Goal: Task Accomplishment & Management: Use online tool/utility

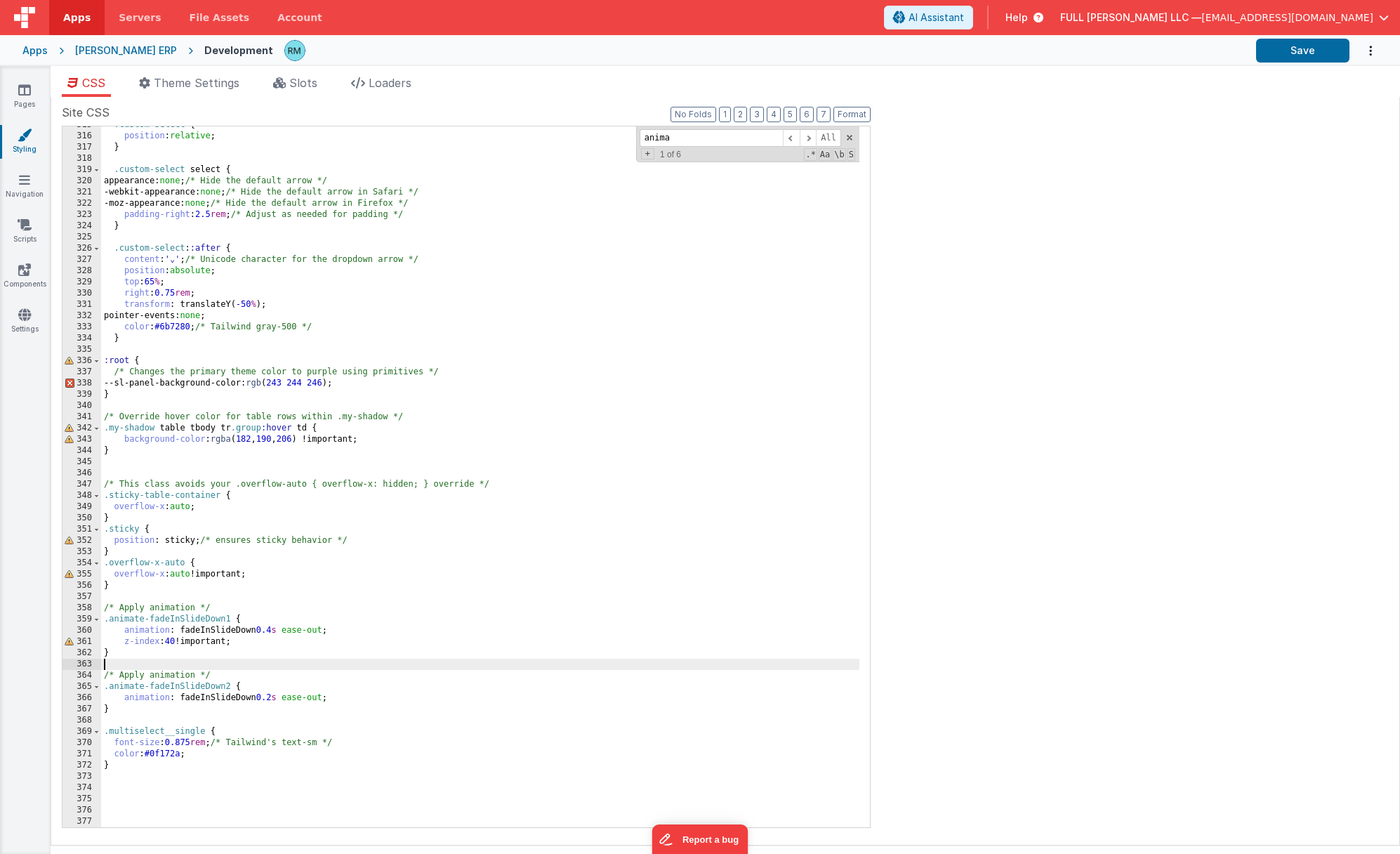
click at [286, 664] on div ".custom-select { position : relative ; } .custom-select select { appearance: no…" at bounding box center [480, 481] width 758 height 723
click at [36, 100] on link "Pages" at bounding box center [24, 97] width 50 height 28
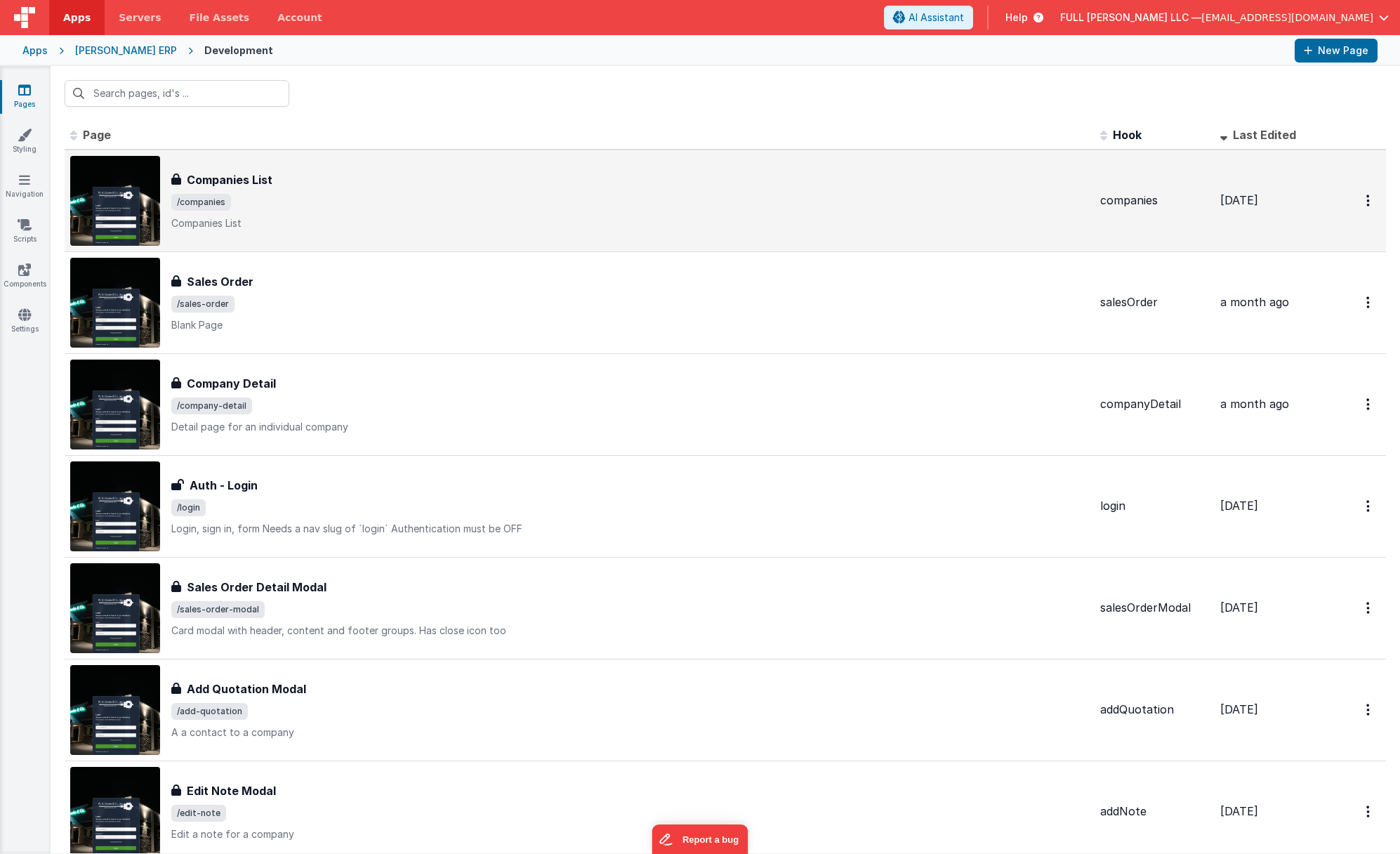
click at [291, 188] on div "Companies List Companies List /companies Companies List" at bounding box center [630, 200] width 918 height 59
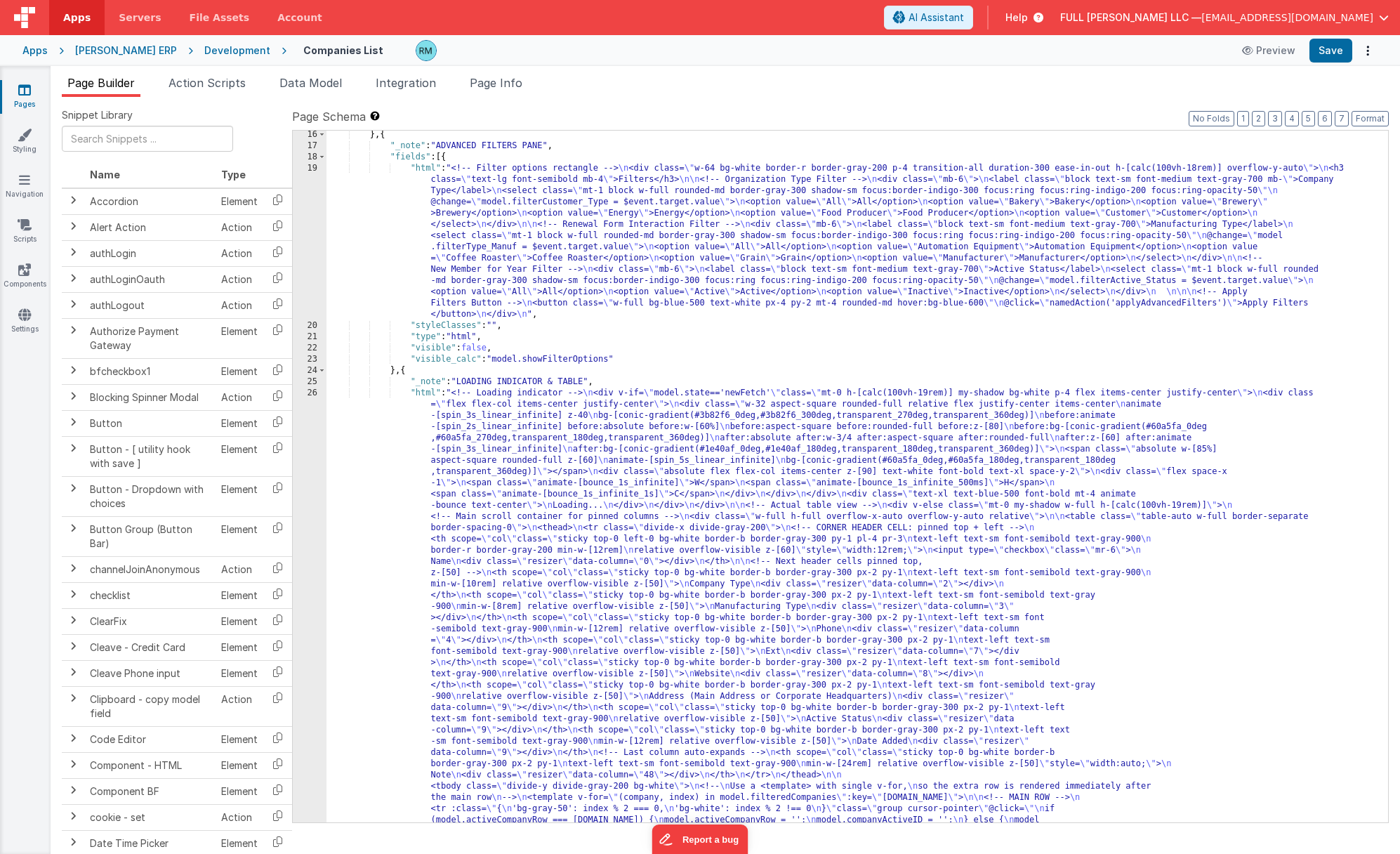
scroll to position [511, 0]
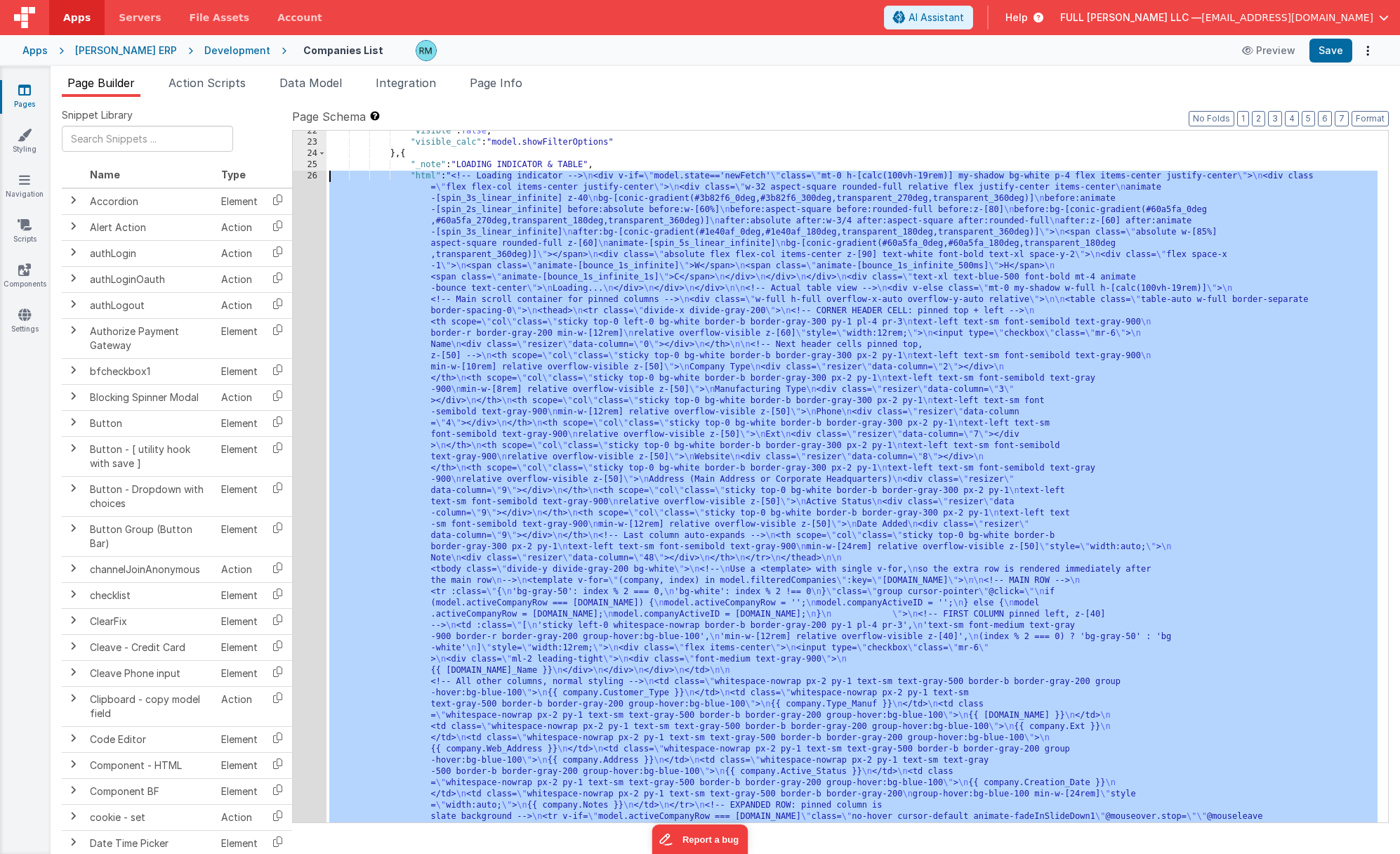
click at [312, 178] on div "26" at bounding box center [310, 569] width 33 height 798
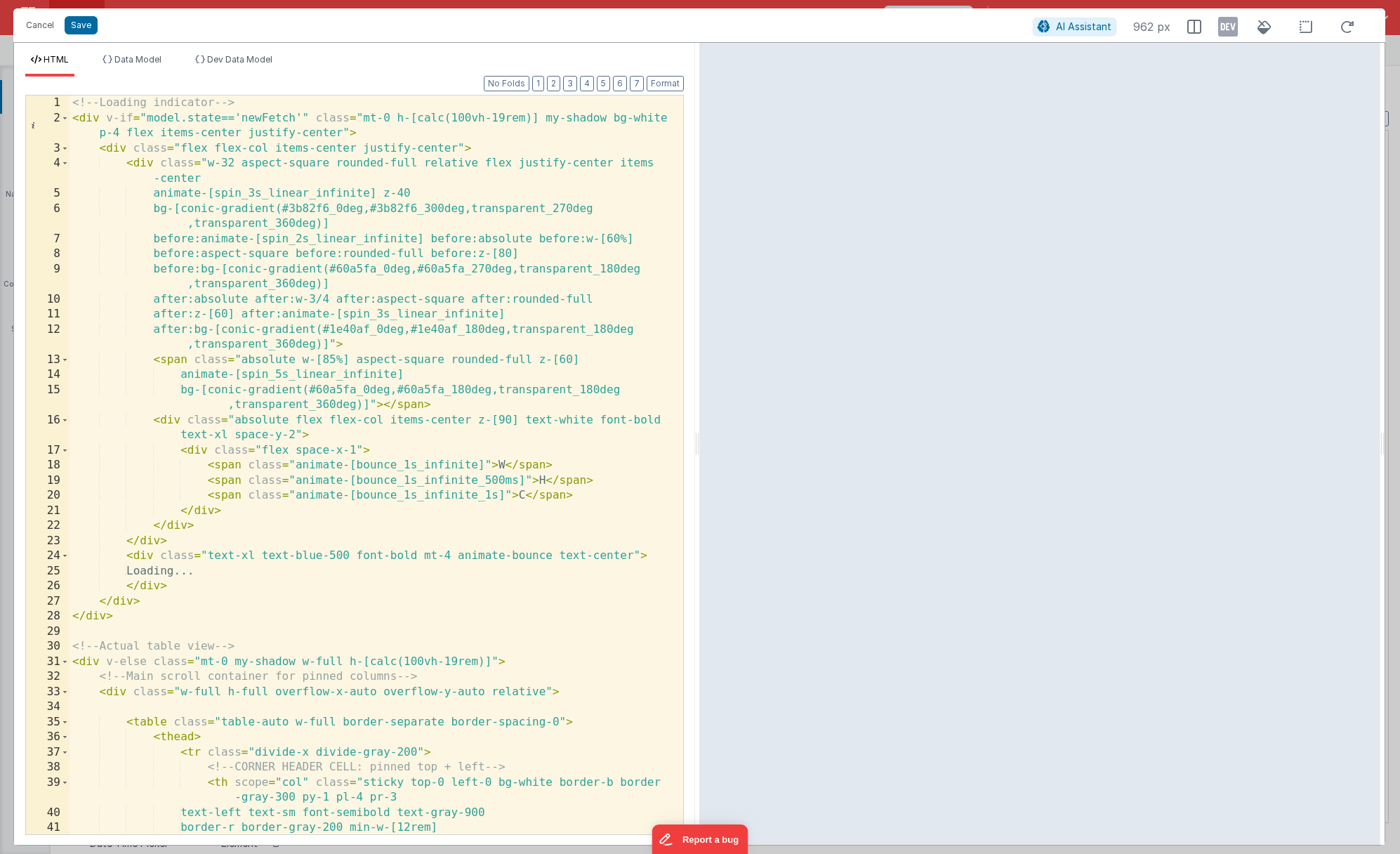
scroll to position [0, 0]
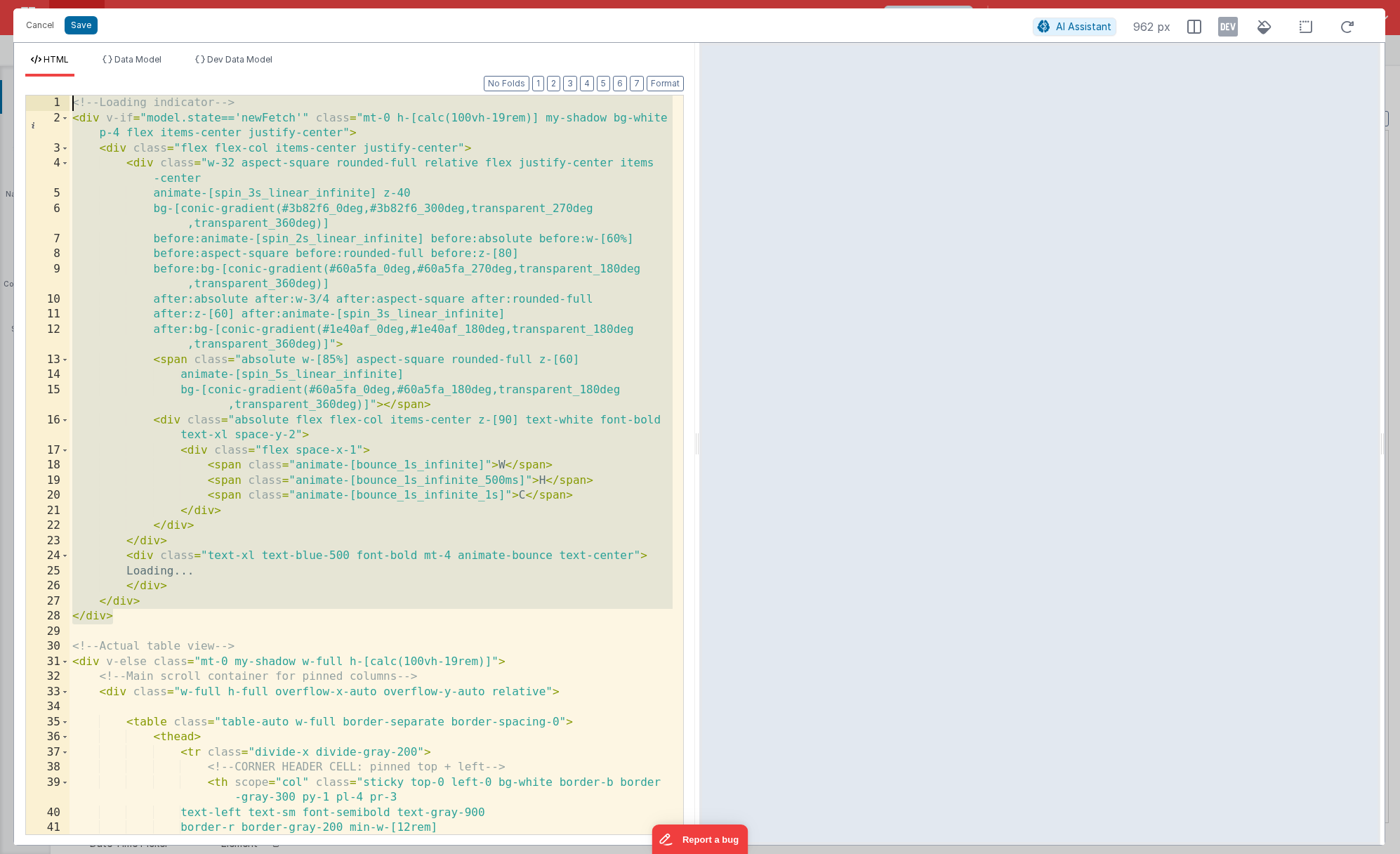
drag, startPoint x: 126, startPoint y: 604, endPoint x: 0, endPoint y: 94, distance: 525.3
click at [0, 94] on div "Cancel Save AI Assistant 962 px HTML Data Model Dev Data Model Format 7 6 5 4 3…" at bounding box center [700, 427] width 1400 height 854
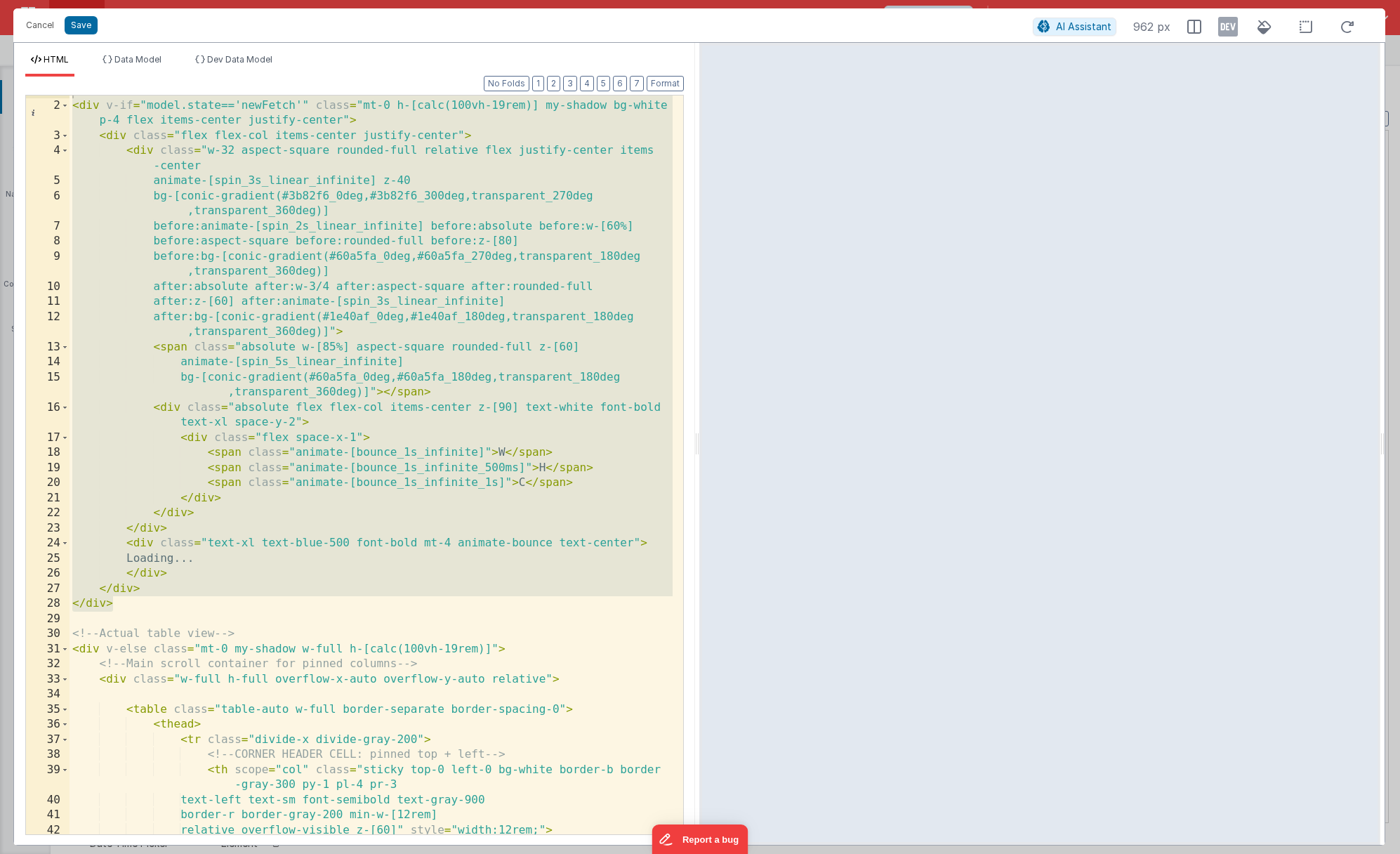
scroll to position [53, 0]
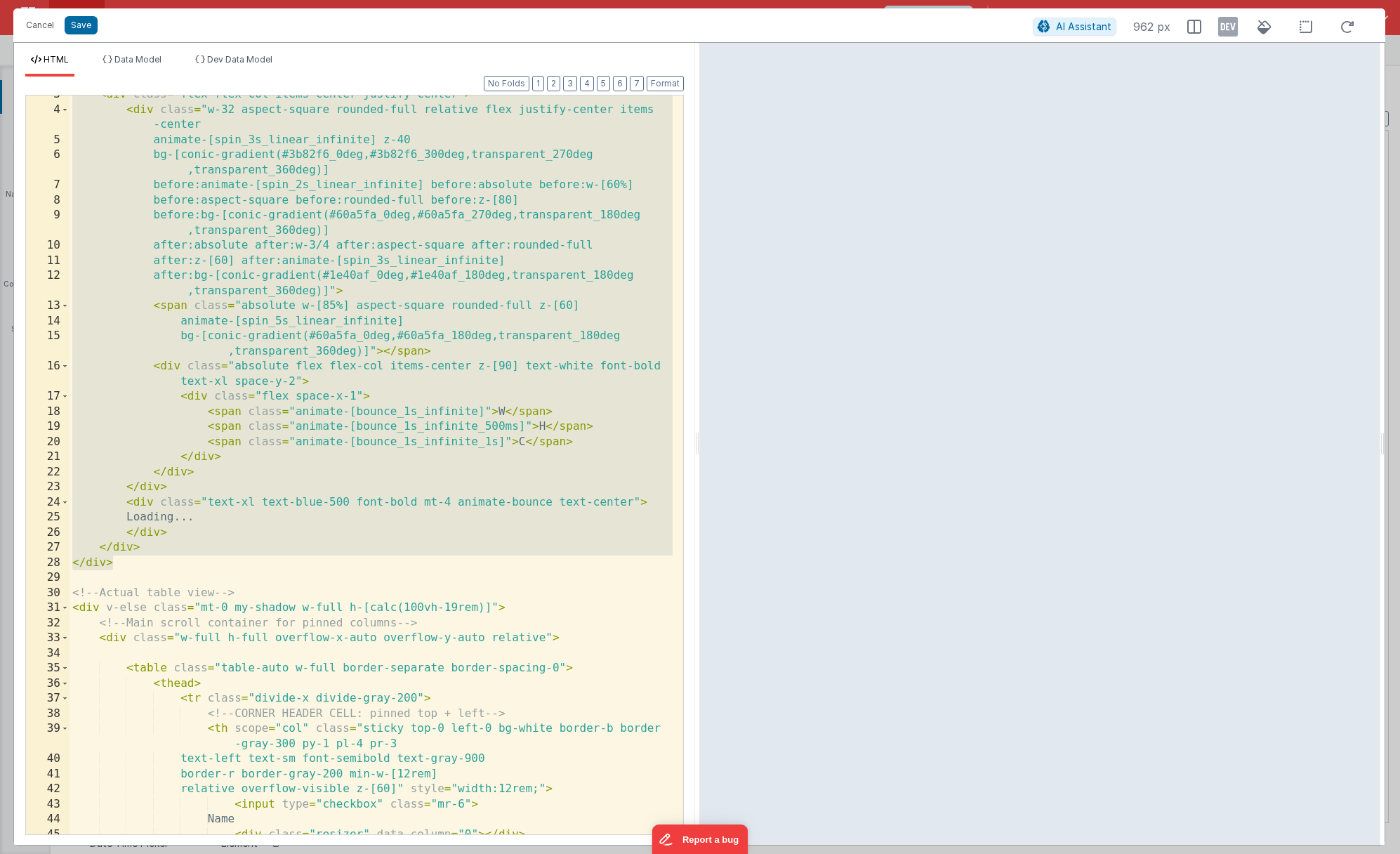
click at [551, 516] on div "< div class = "flex flex-col items-center justify-center" > < div class = "w-32…" at bounding box center [371, 471] width 603 height 769
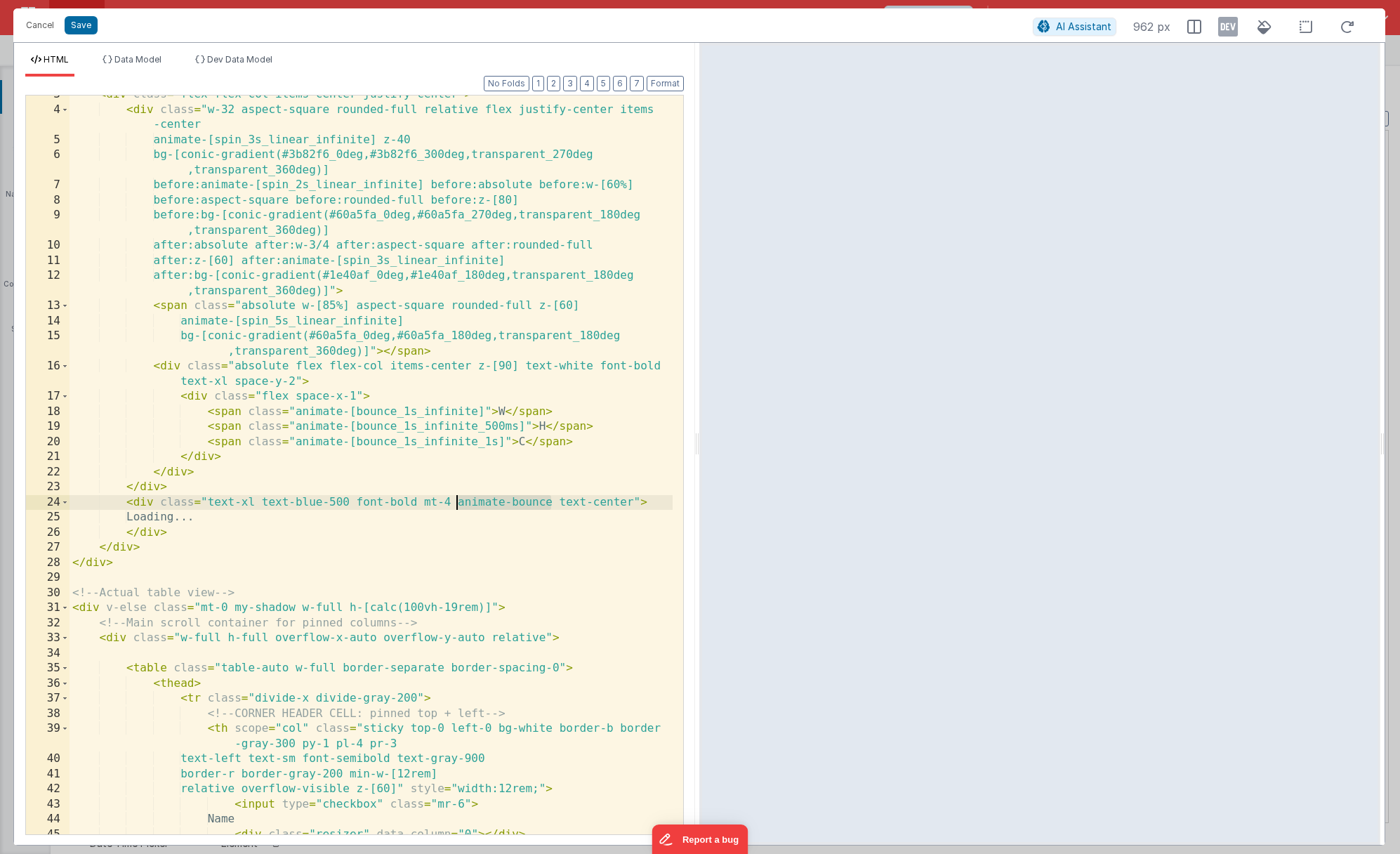
drag, startPoint x: 551, startPoint y: 503, endPoint x: 456, endPoint y: 503, distance: 95.0
click at [456, 503] on div "< div class = "flex flex-col items-center justify-center" > < div class = "w-32…" at bounding box center [371, 471] width 603 height 769
click at [33, 29] on button "Cancel" at bounding box center [40, 25] width 42 height 20
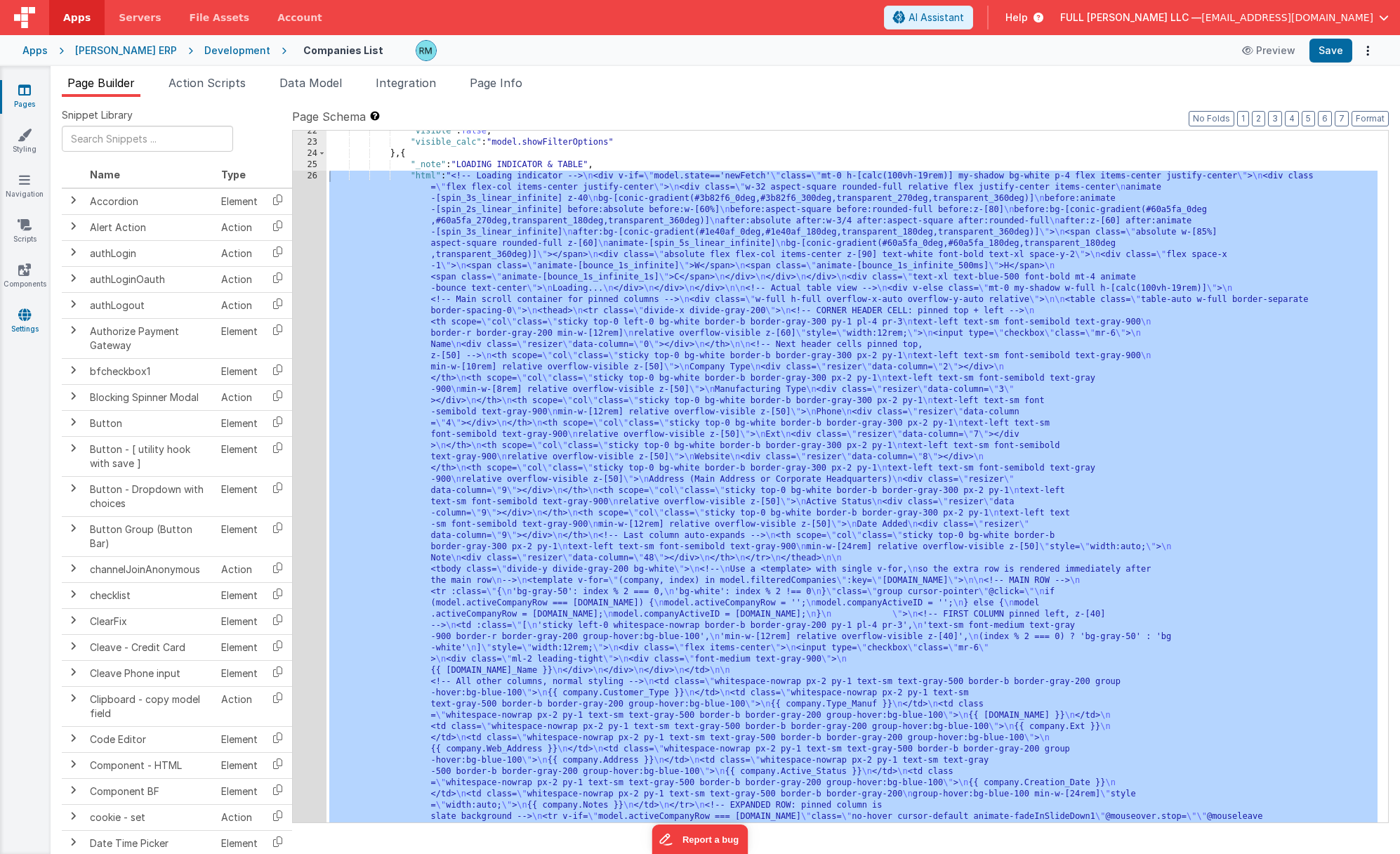
click at [27, 323] on link "Settings" at bounding box center [24, 321] width 50 height 28
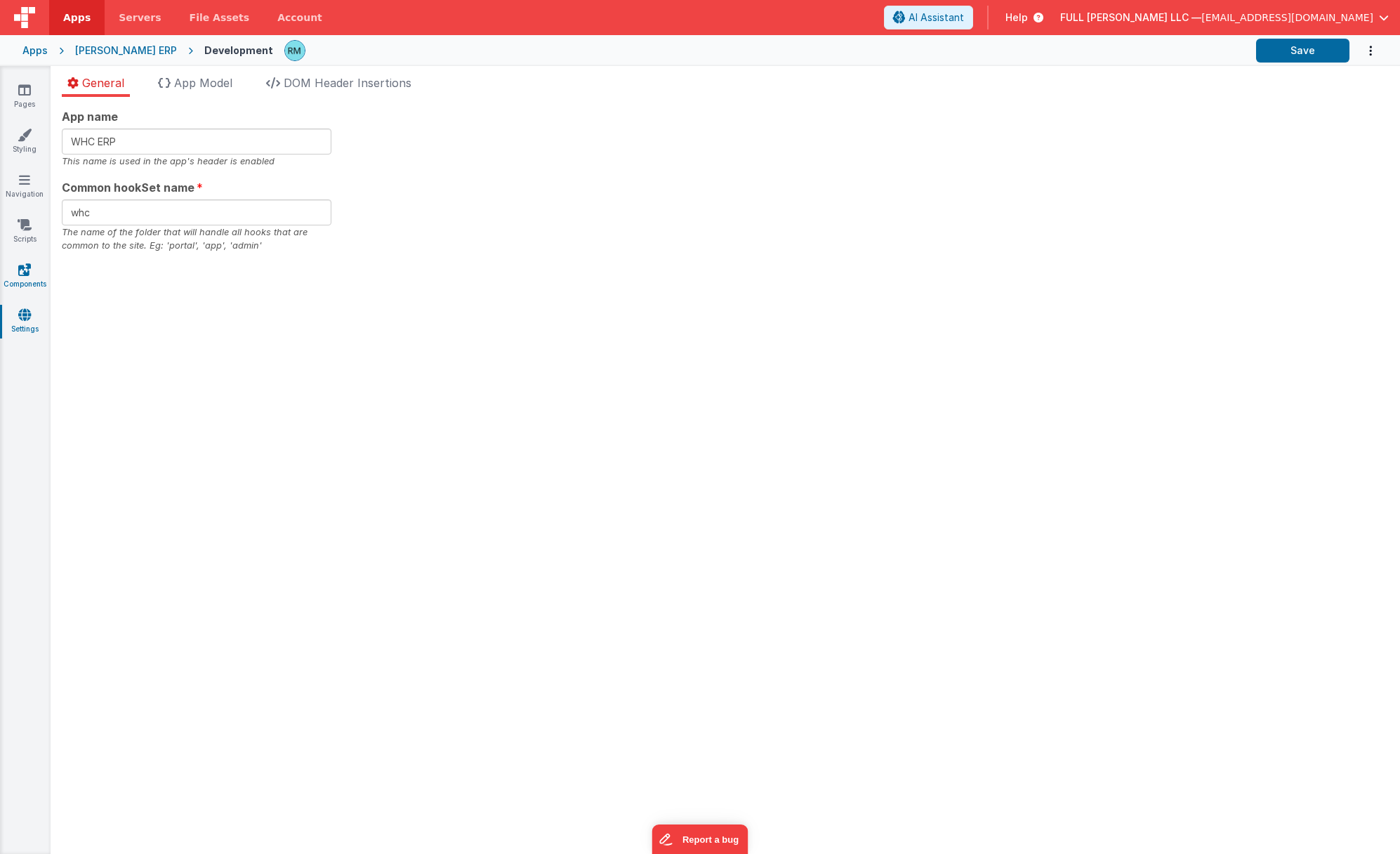
click at [29, 270] on icon at bounding box center [24, 269] width 13 height 14
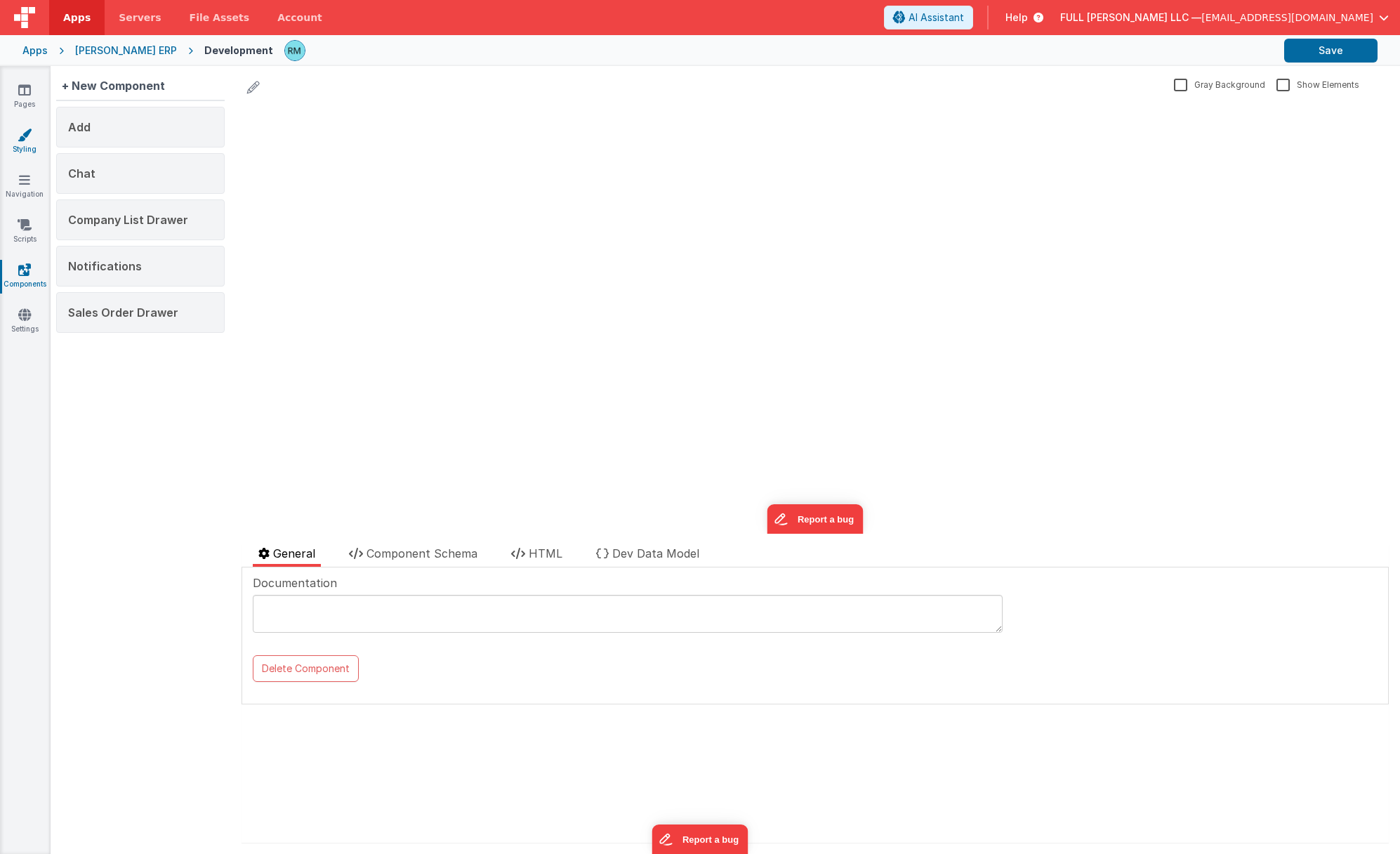
click at [24, 150] on link "Styling" at bounding box center [24, 142] width 50 height 28
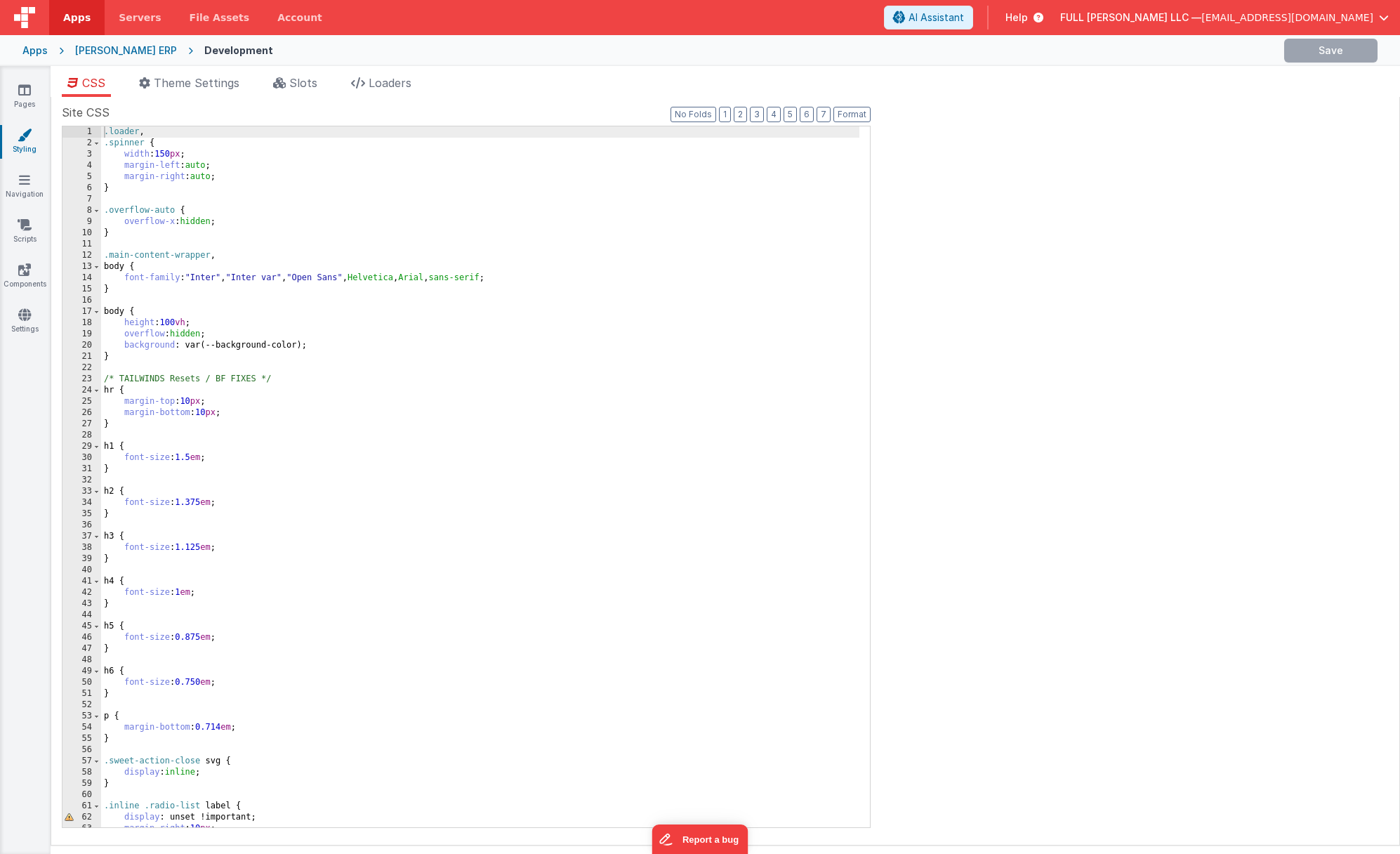
click at [783, 278] on div ".loader , .spinner { width : 150 px ; margin-left : auto ; margin-right : auto …" at bounding box center [480, 488] width 758 height 723
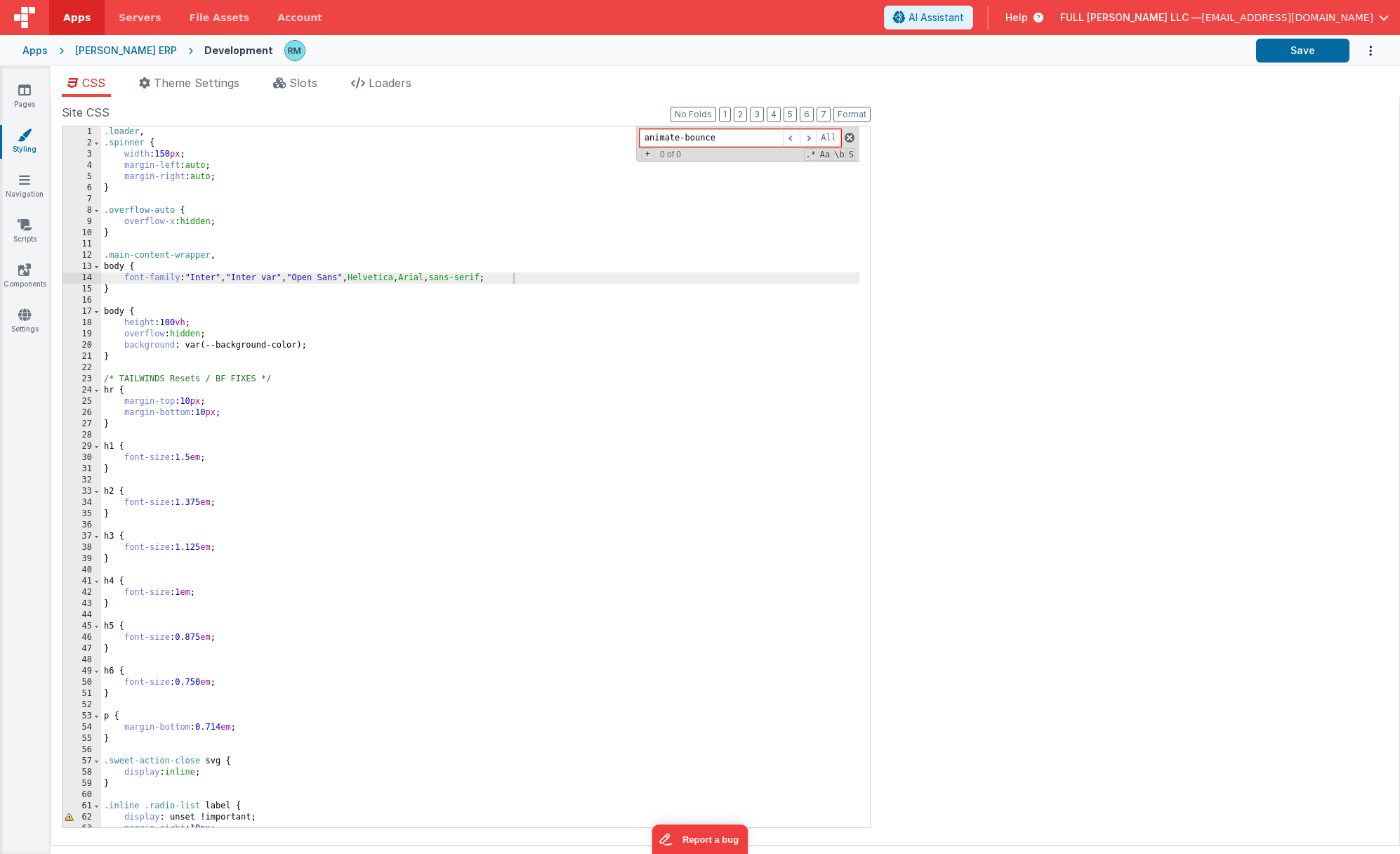
type input "animate-bounce"
click at [849, 139] on span at bounding box center [849, 137] width 10 height 10
click at [21, 95] on icon at bounding box center [24, 90] width 13 height 14
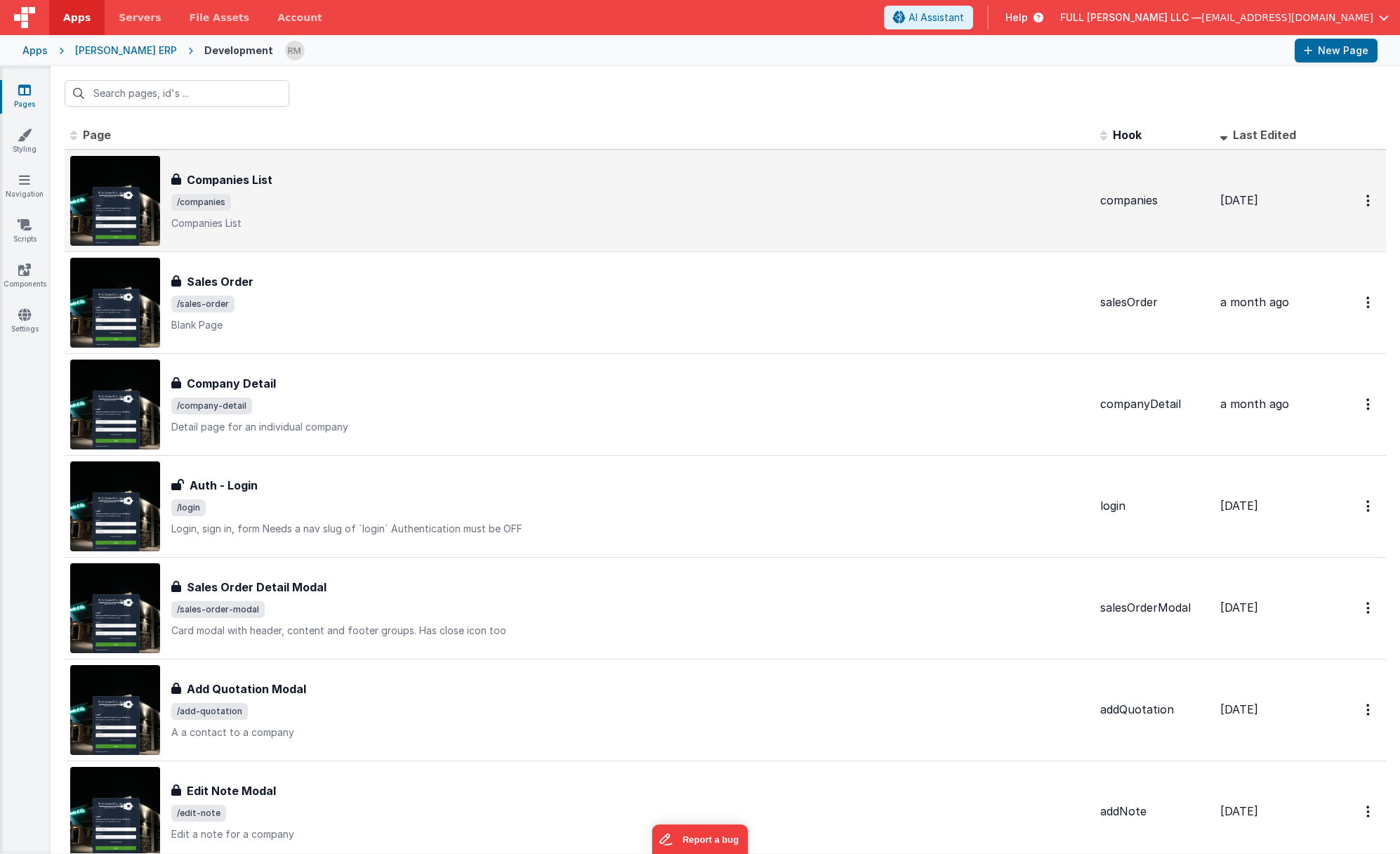
click at [486, 216] on p "Companies List" at bounding box center [630, 223] width 918 height 14
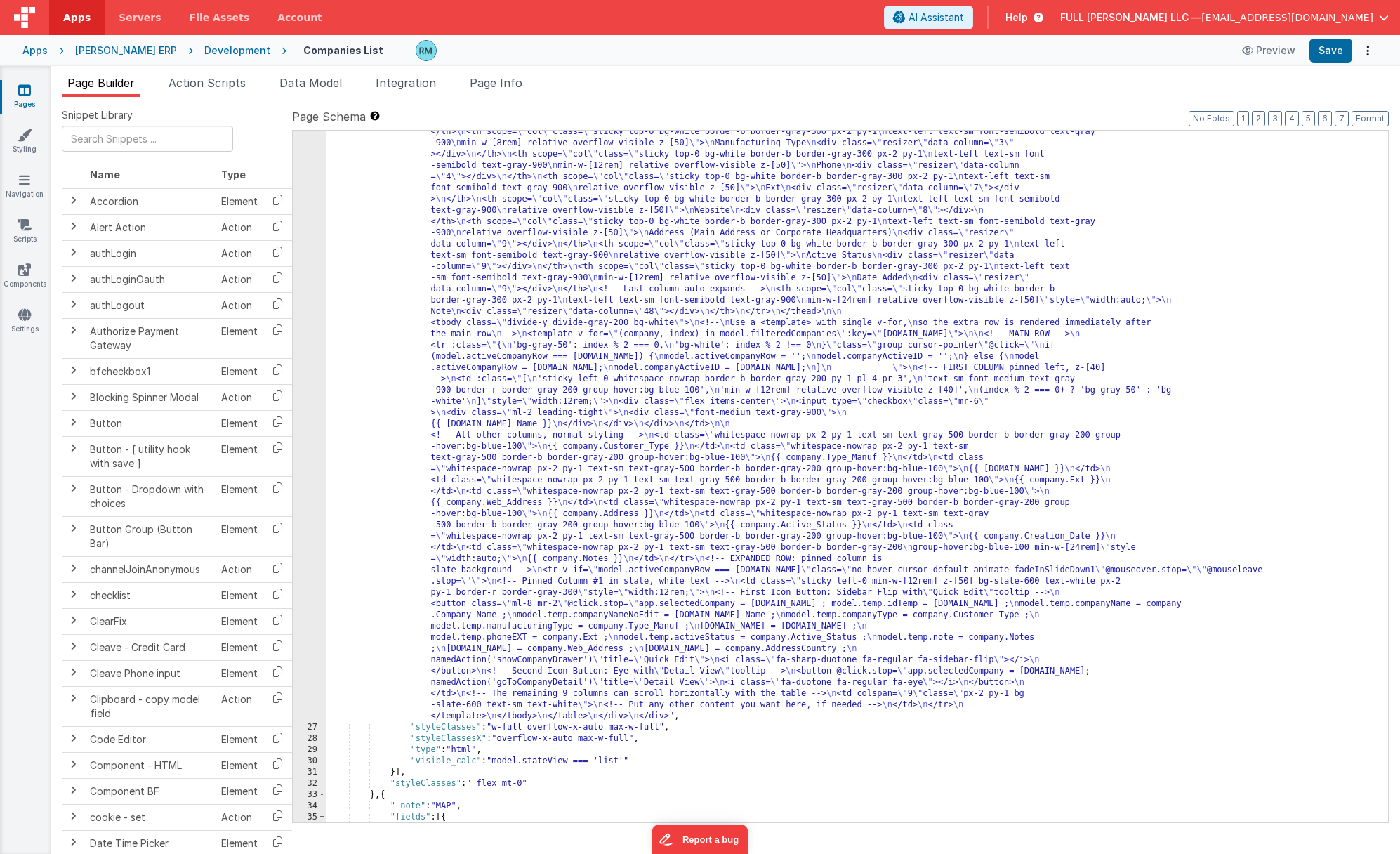
scroll to position [368, 0]
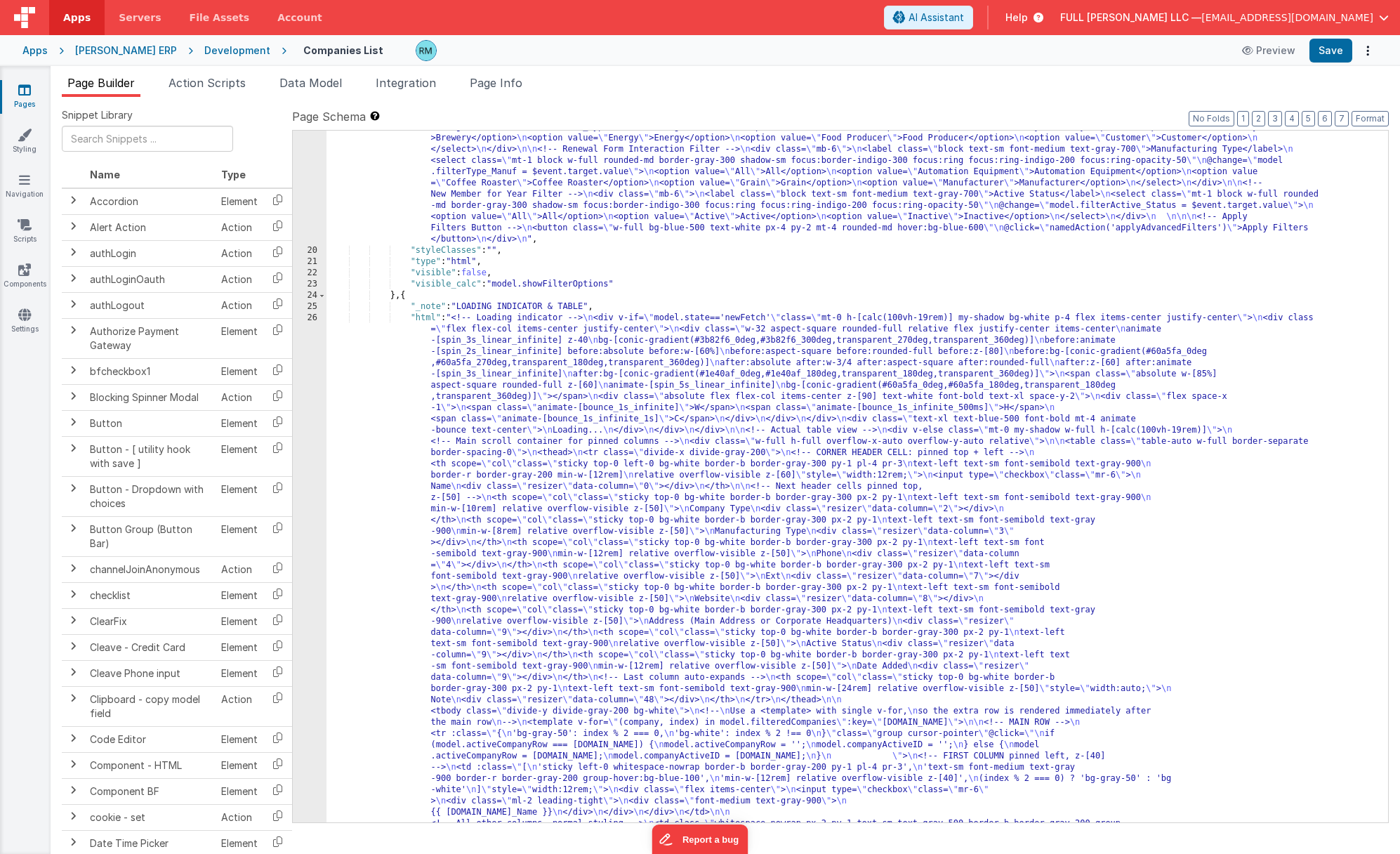
click at [313, 320] on div "26" at bounding box center [310, 712] width 33 height 798
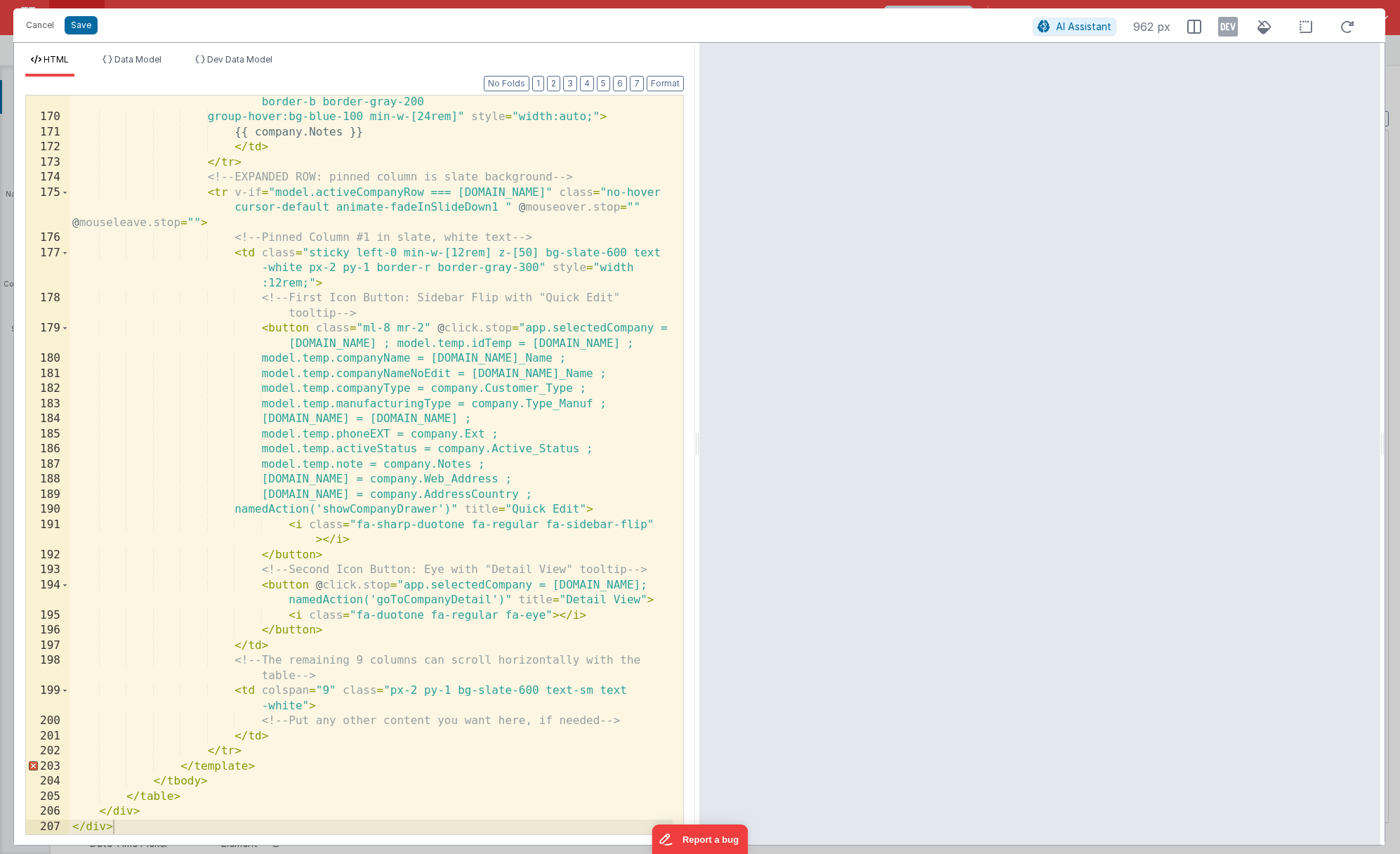
scroll to position [2975, 0]
click at [40, 21] on button "Cancel" at bounding box center [40, 25] width 42 height 20
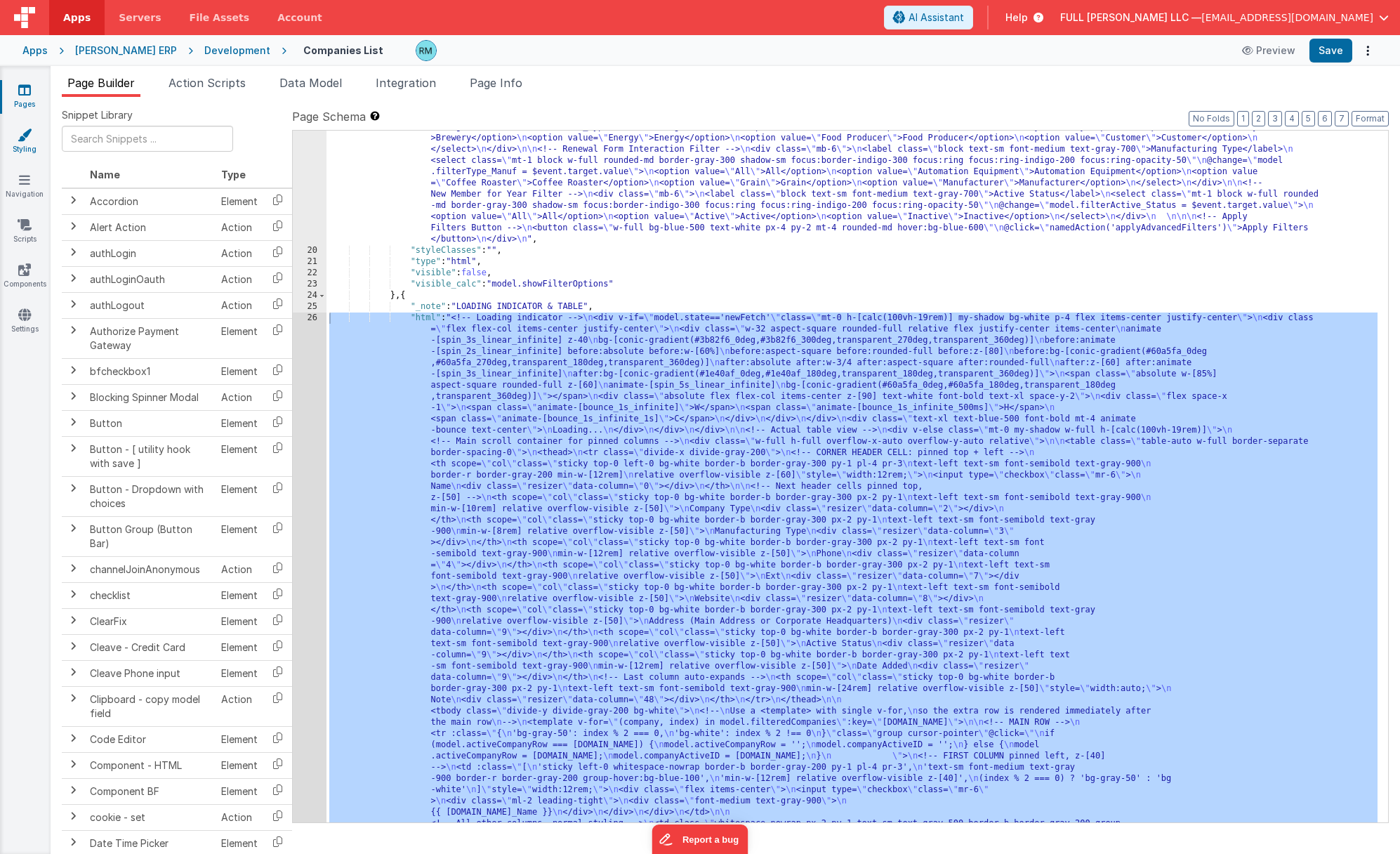
click at [30, 144] on link "Styling" at bounding box center [24, 142] width 50 height 28
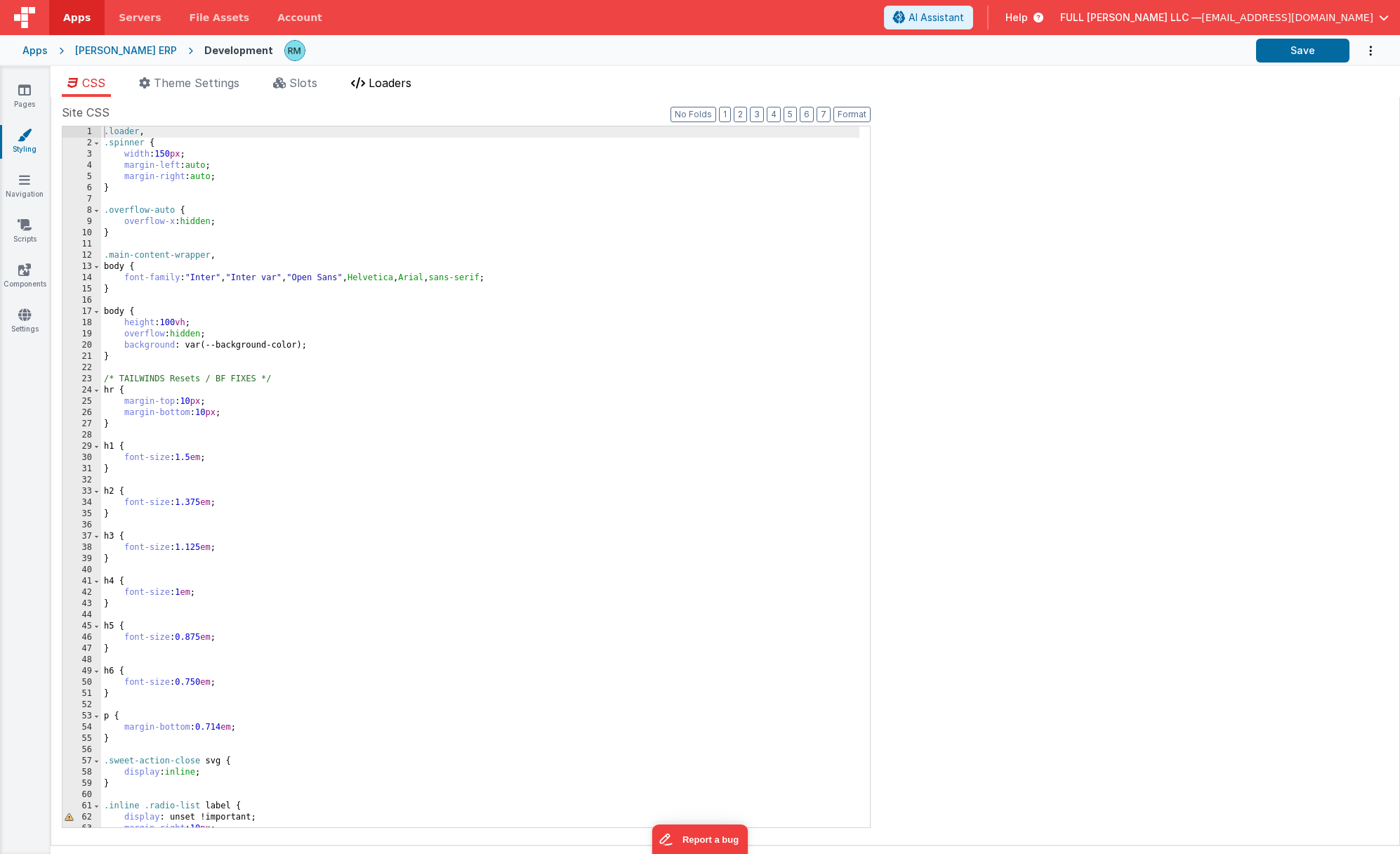
click at [388, 75] on li "Loaders" at bounding box center [381, 86] width 72 height 23
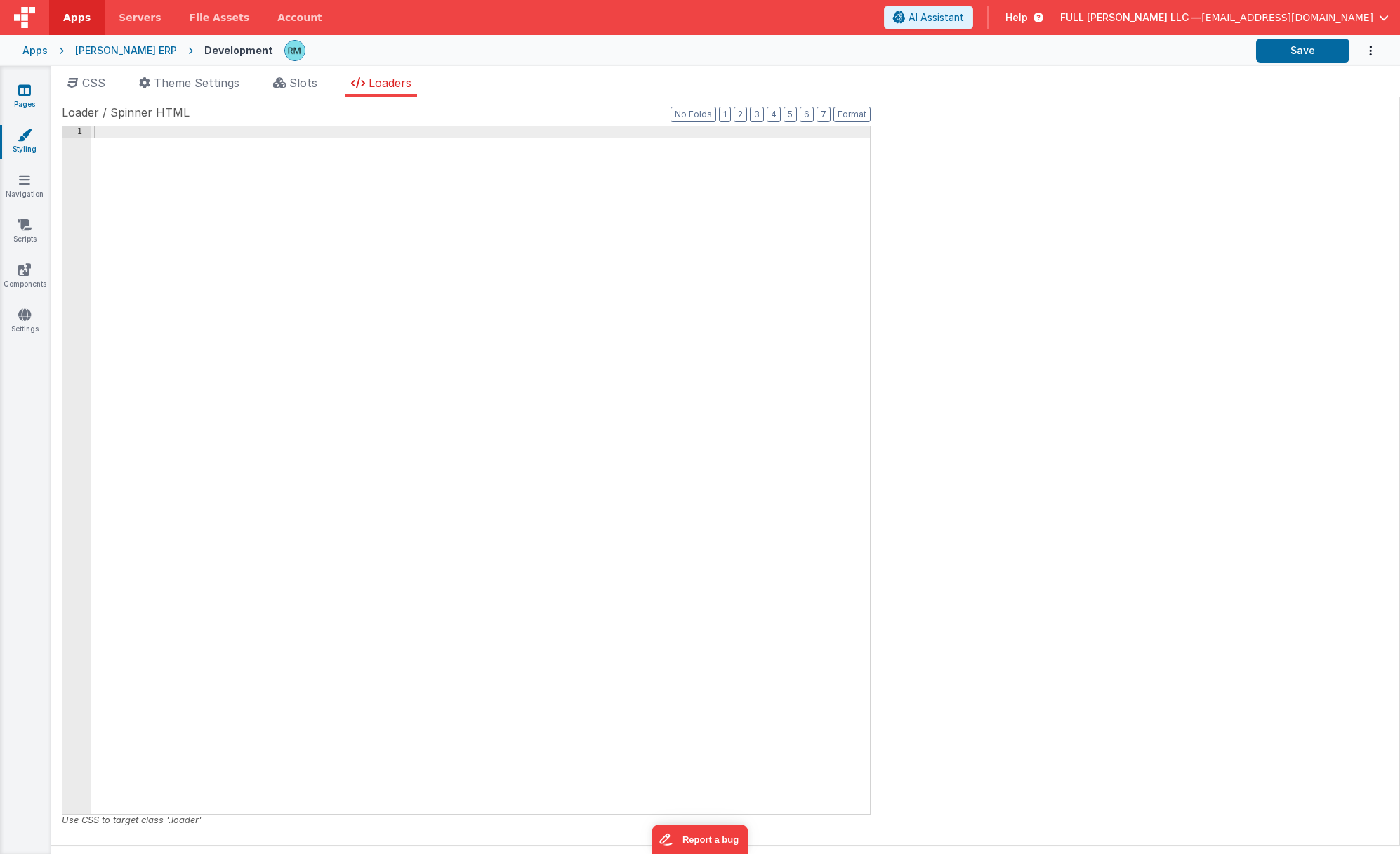
click at [26, 97] on link "Pages" at bounding box center [24, 97] width 50 height 28
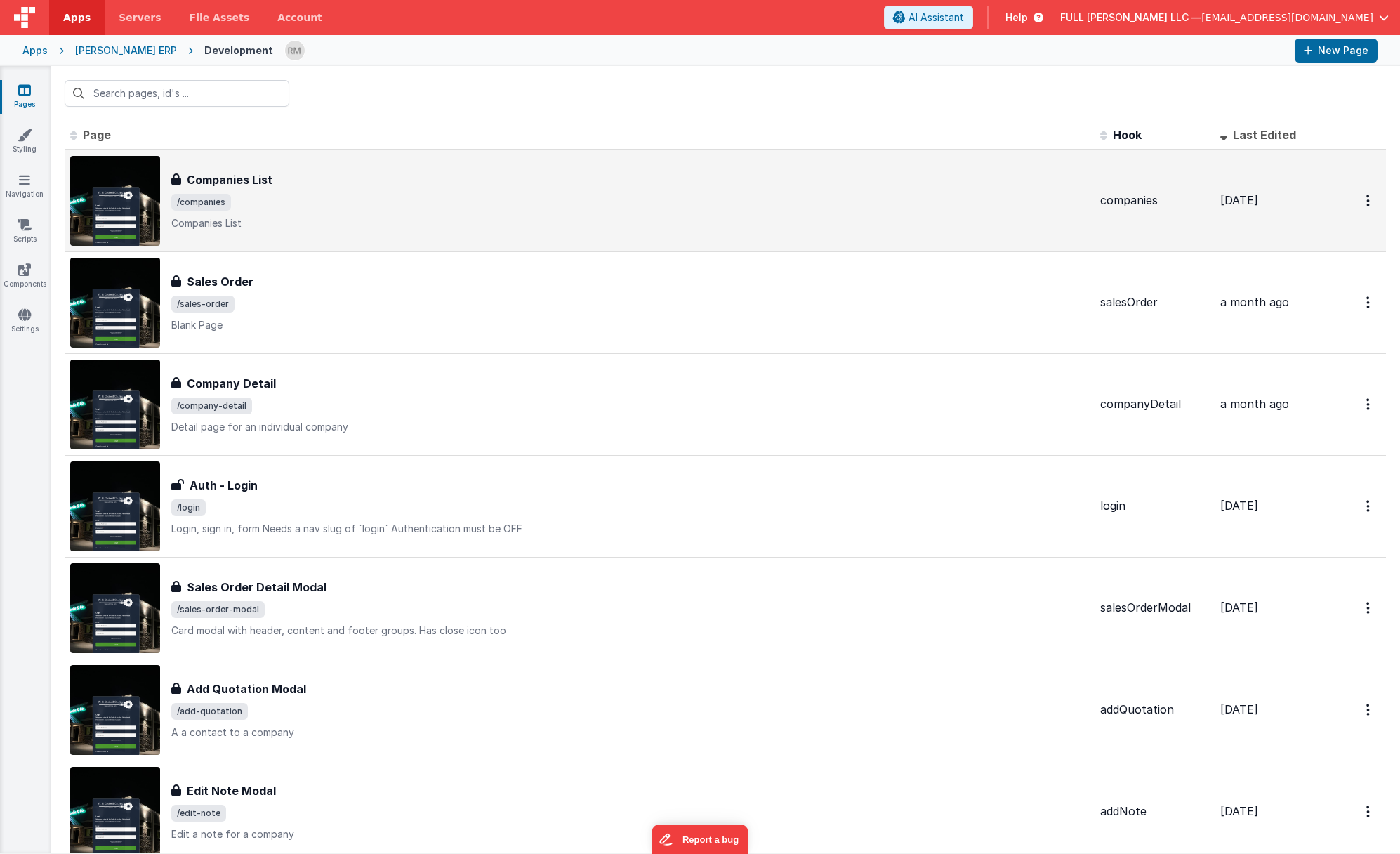
click at [430, 233] on div "Companies List Companies List /companies Companies List" at bounding box center [579, 201] width 1019 height 90
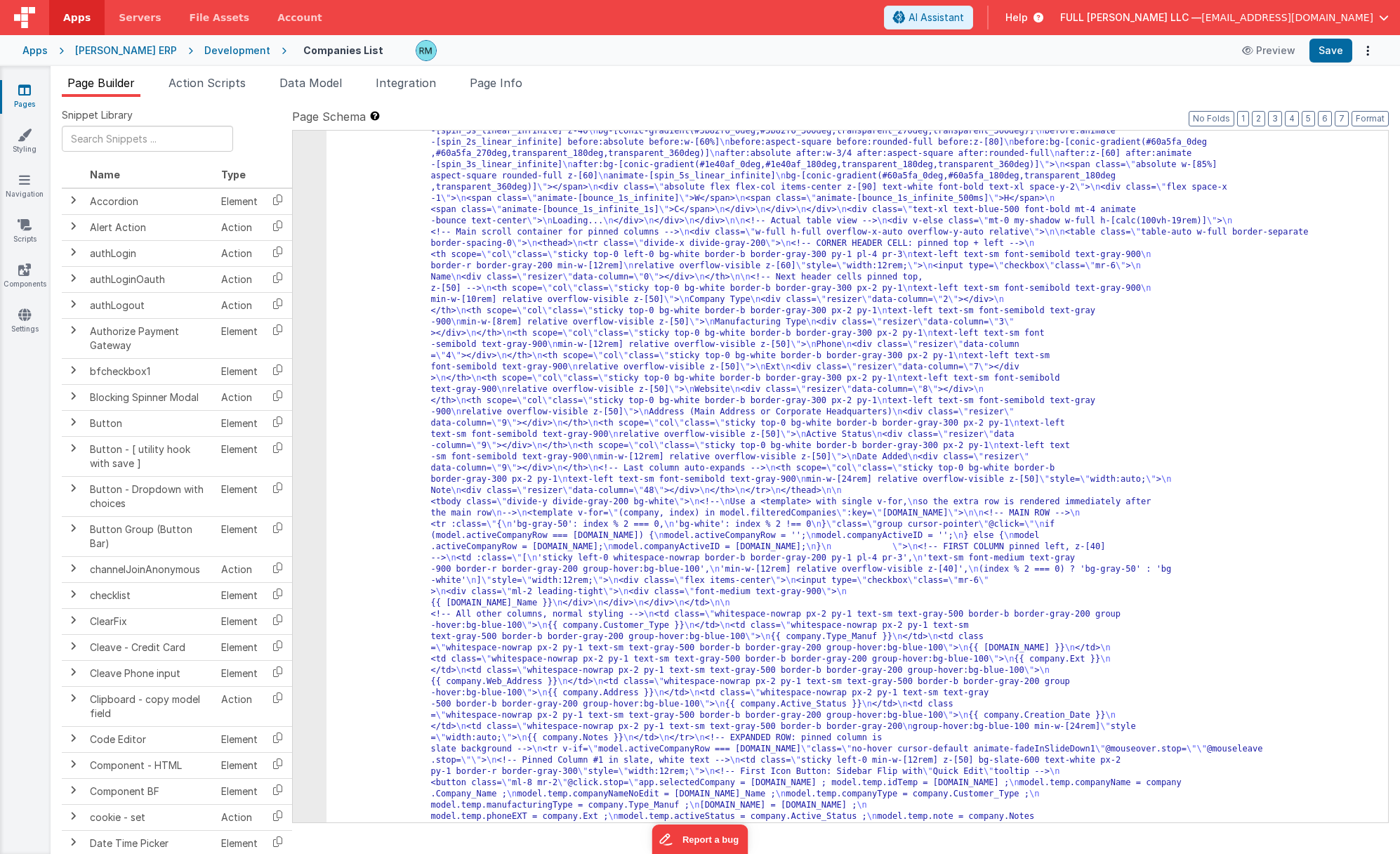
scroll to position [300, 0]
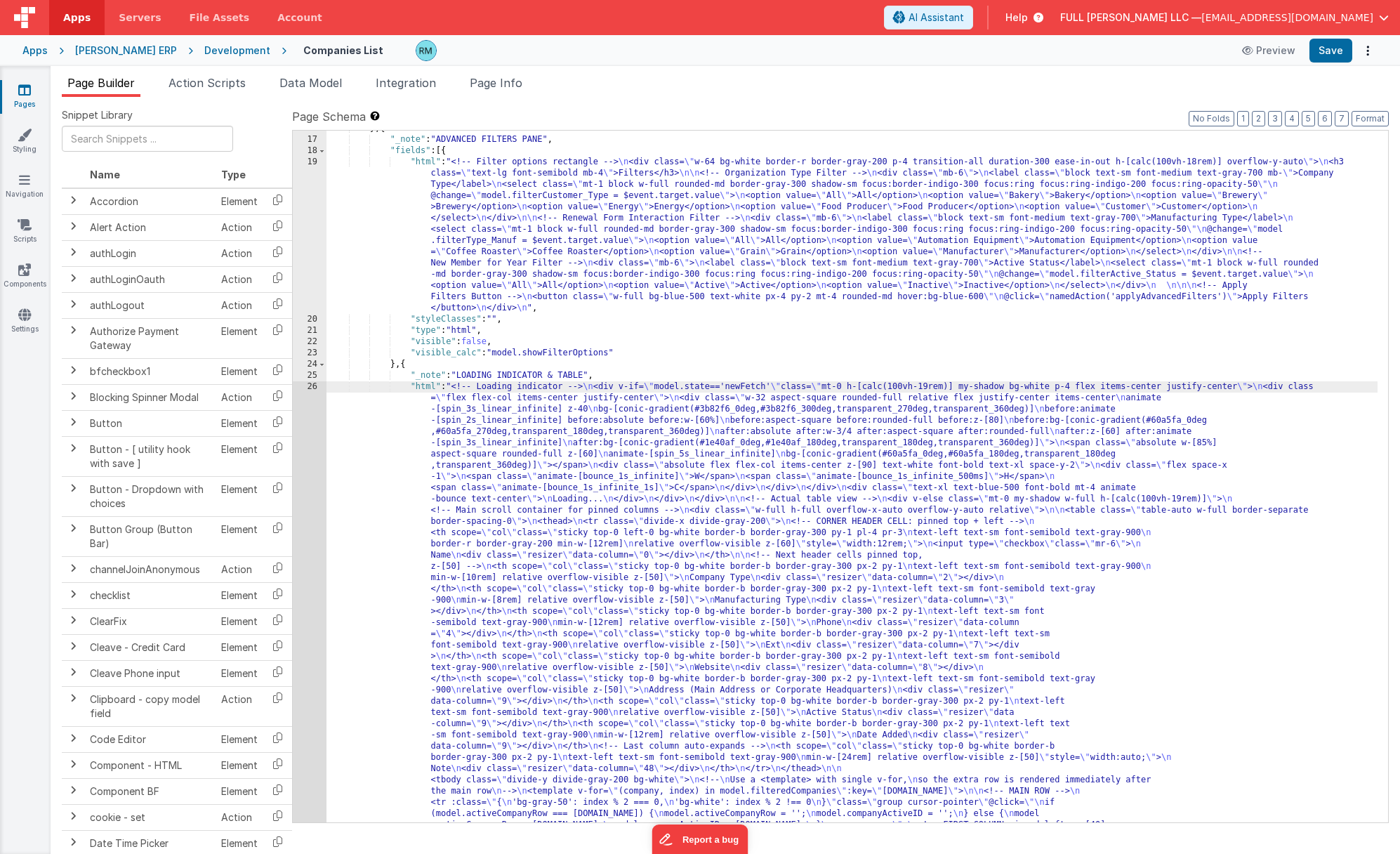
click at [307, 386] on div "26" at bounding box center [310, 780] width 33 height 798
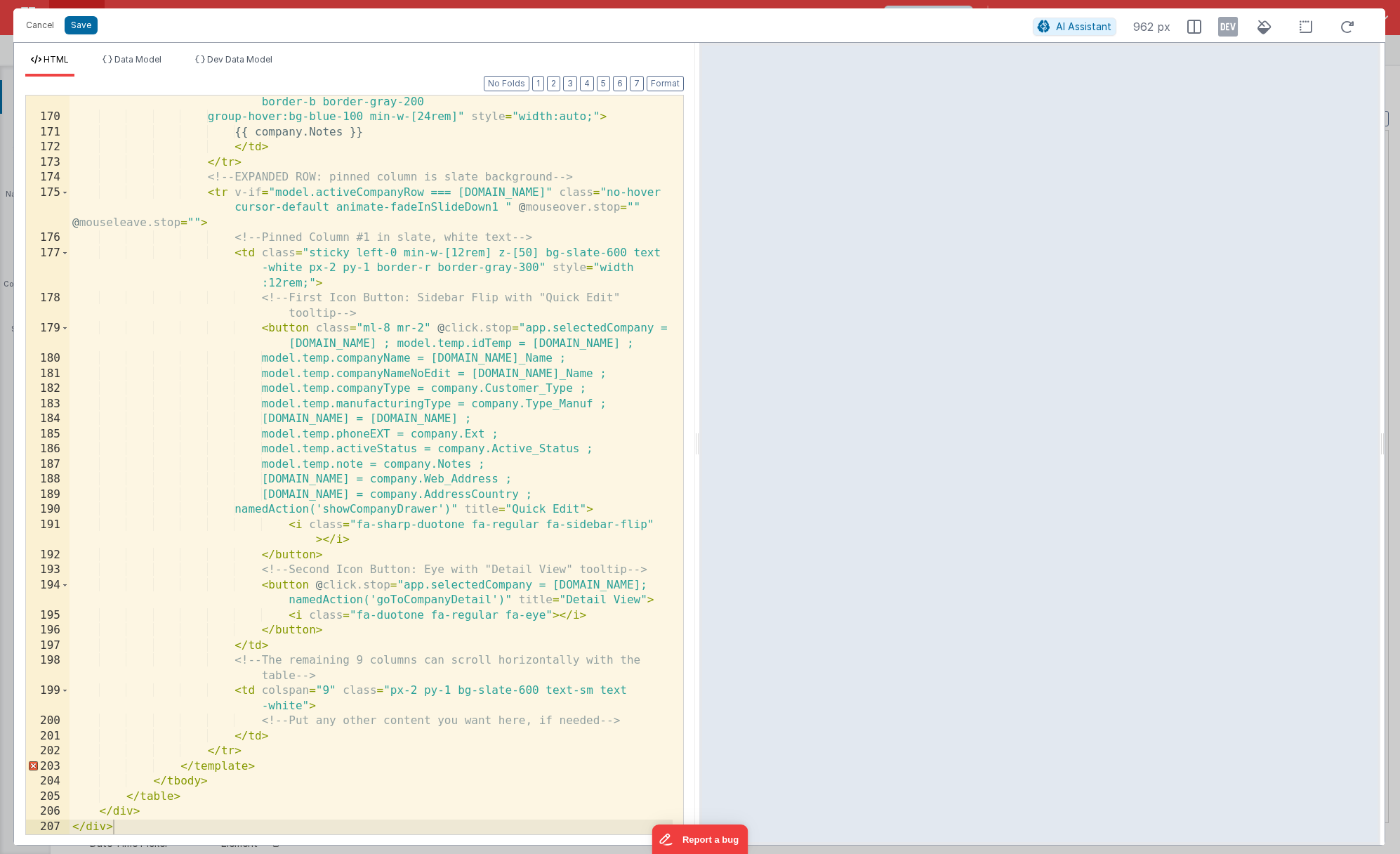
scroll to position [2975, 0]
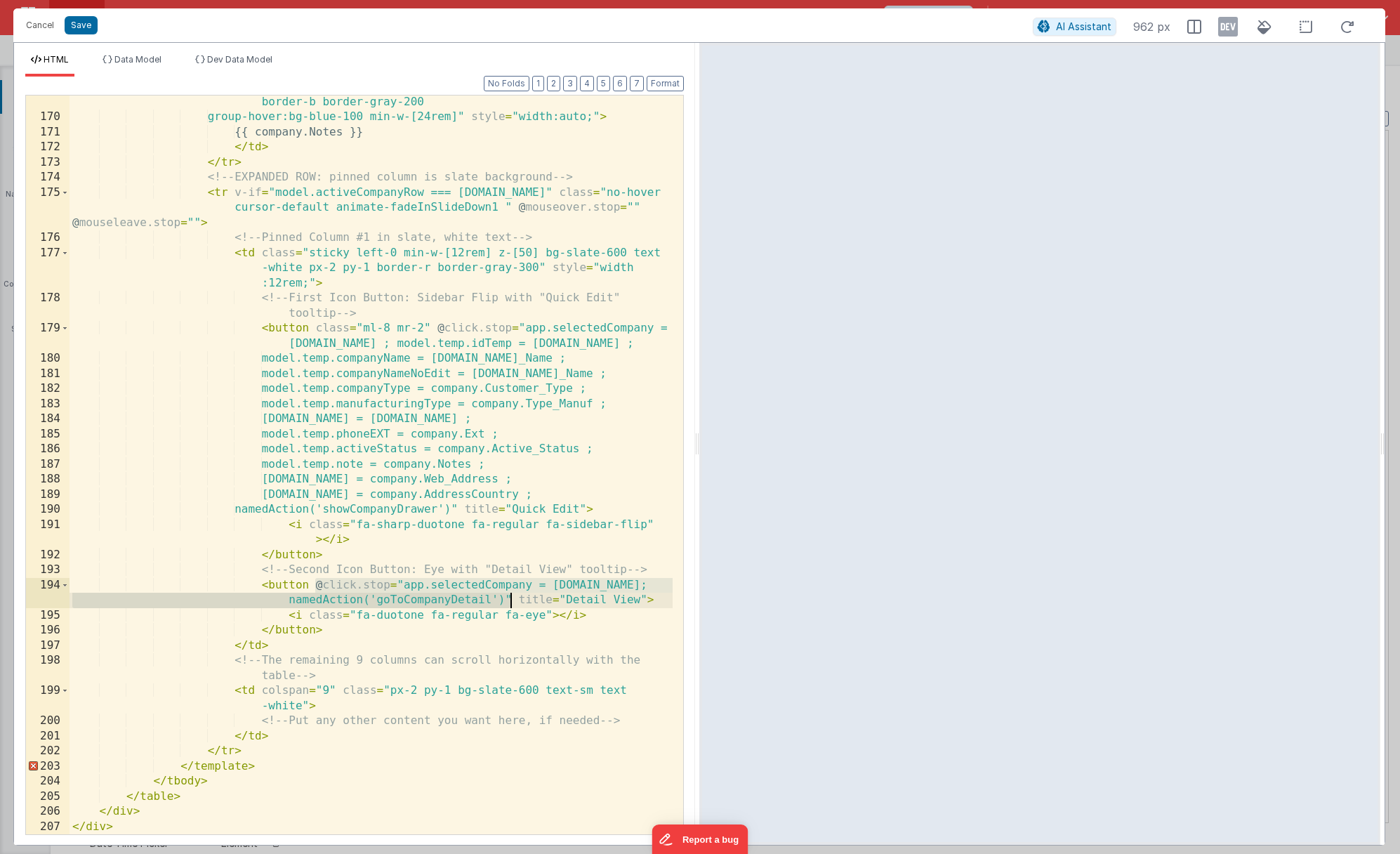
drag, startPoint x: 313, startPoint y: 585, endPoint x: 513, endPoint y: 595, distance: 200.2
click at [513, 595] on div "< td class = "whitespace-nowrap px-2 py-1 text-sm text-gray-500 border-b border…" at bounding box center [371, 471] width 603 height 785
drag, startPoint x: 404, startPoint y: 584, endPoint x: 625, endPoint y: 588, distance: 221.0
click at [625, 588] on div "< td class = "whitespace-nowrap px-2 py-1 text-sm text-gray-500 border-b border…" at bounding box center [371, 471] width 603 height 785
click at [39, 30] on button "Cancel" at bounding box center [40, 25] width 42 height 20
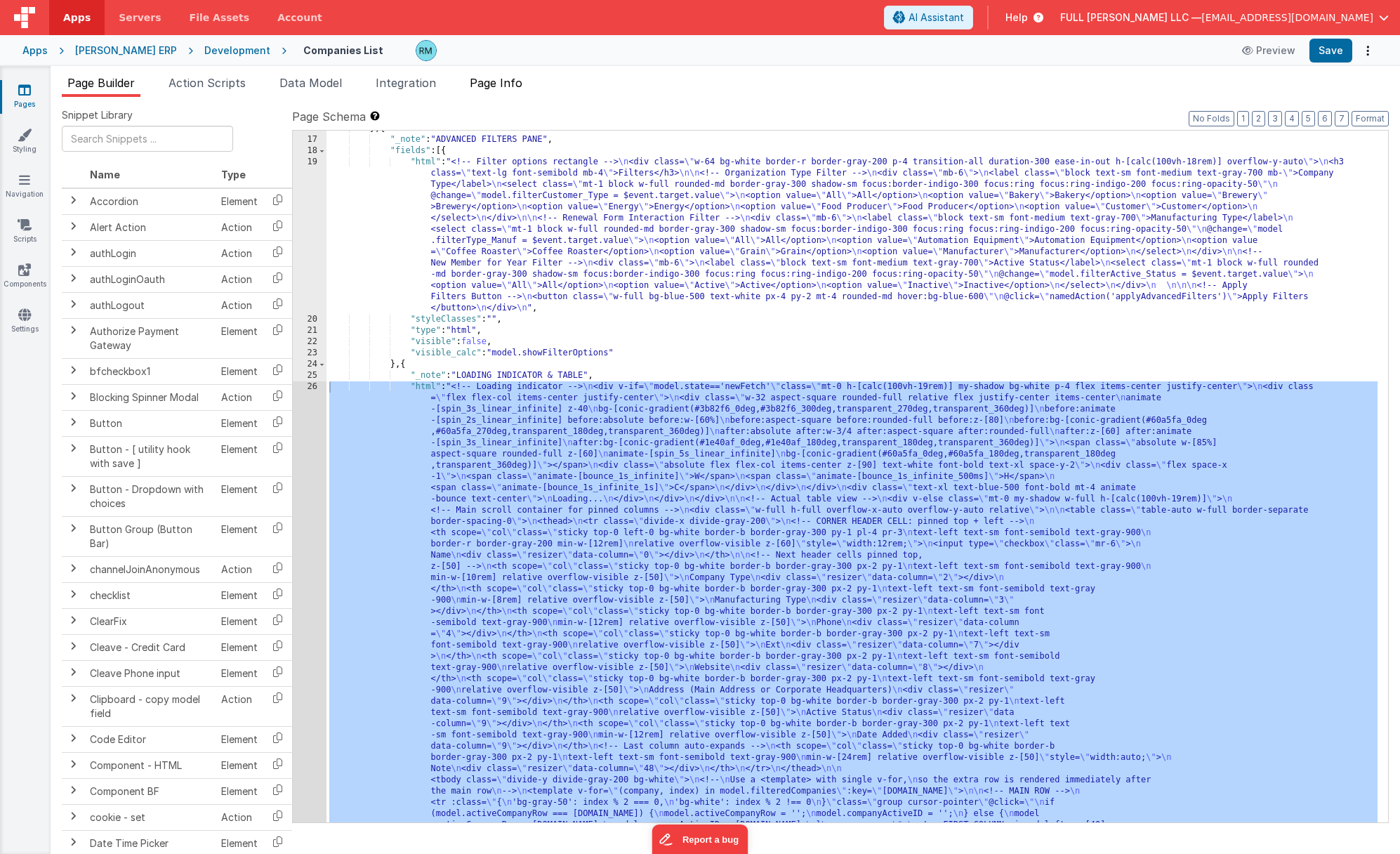
click at [515, 82] on span "Page Info" at bounding box center [495, 83] width 52 height 14
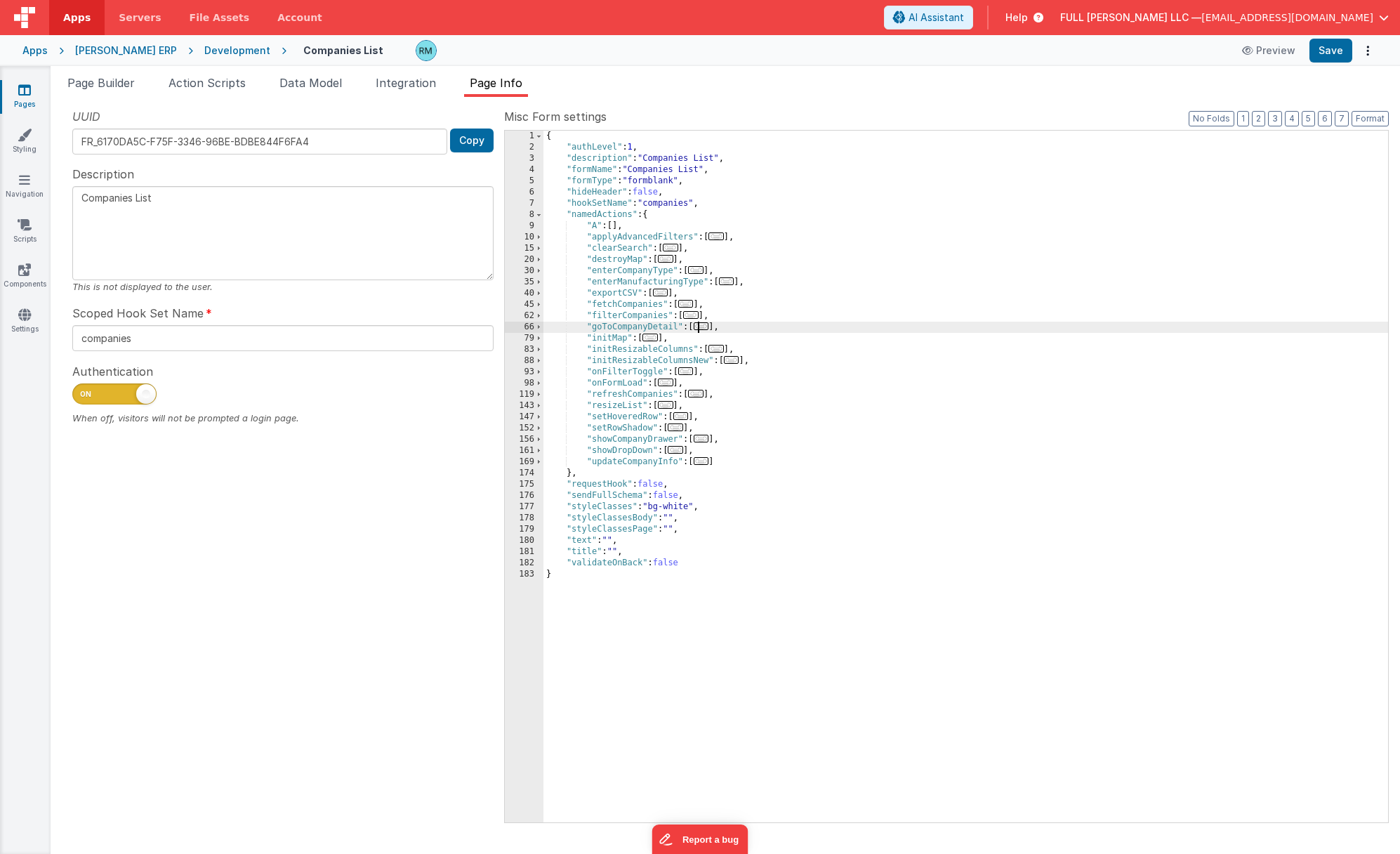
click at [703, 330] on span "..." at bounding box center [702, 326] width 15 height 8
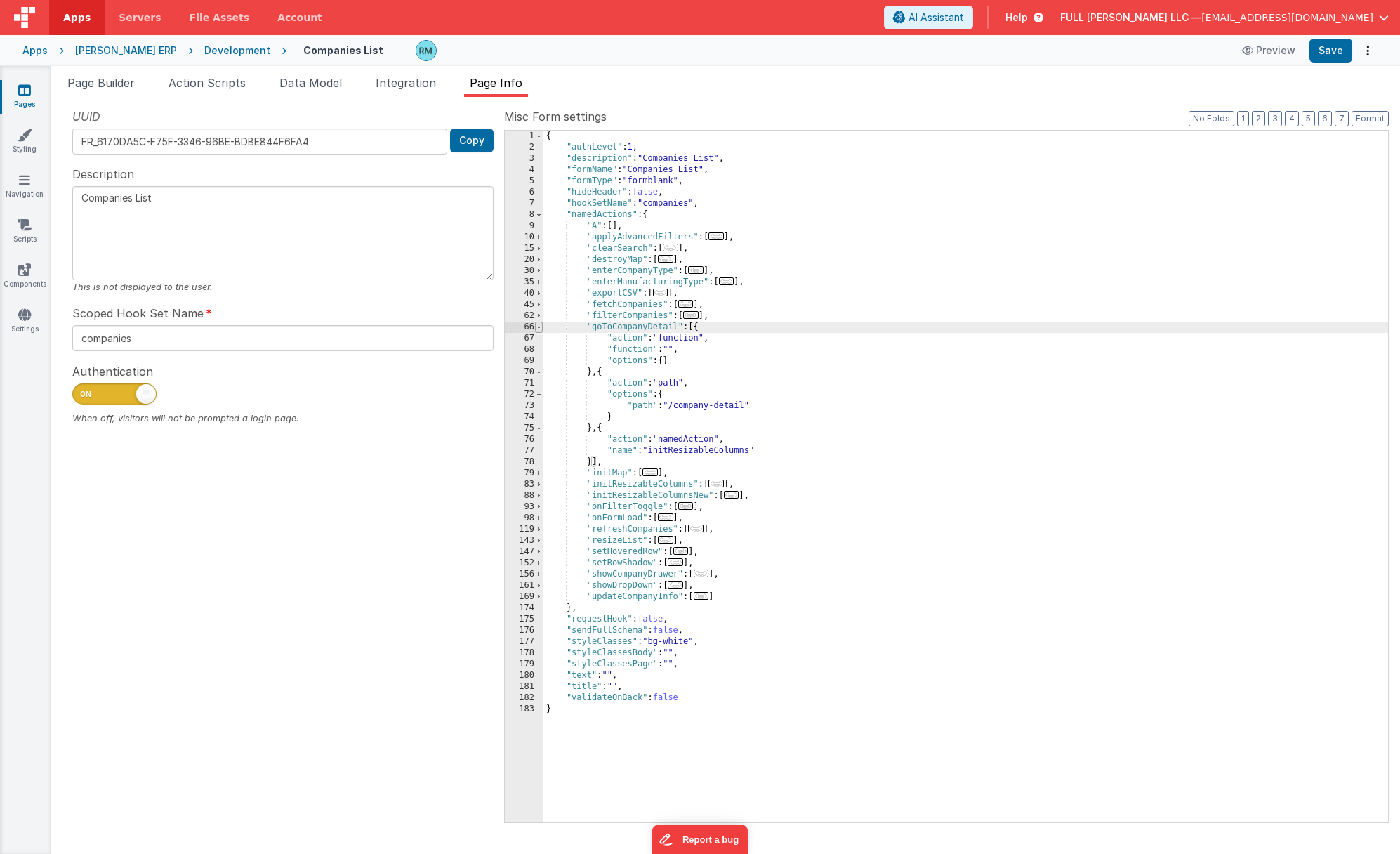
click at [540, 328] on span at bounding box center [539, 327] width 8 height 11
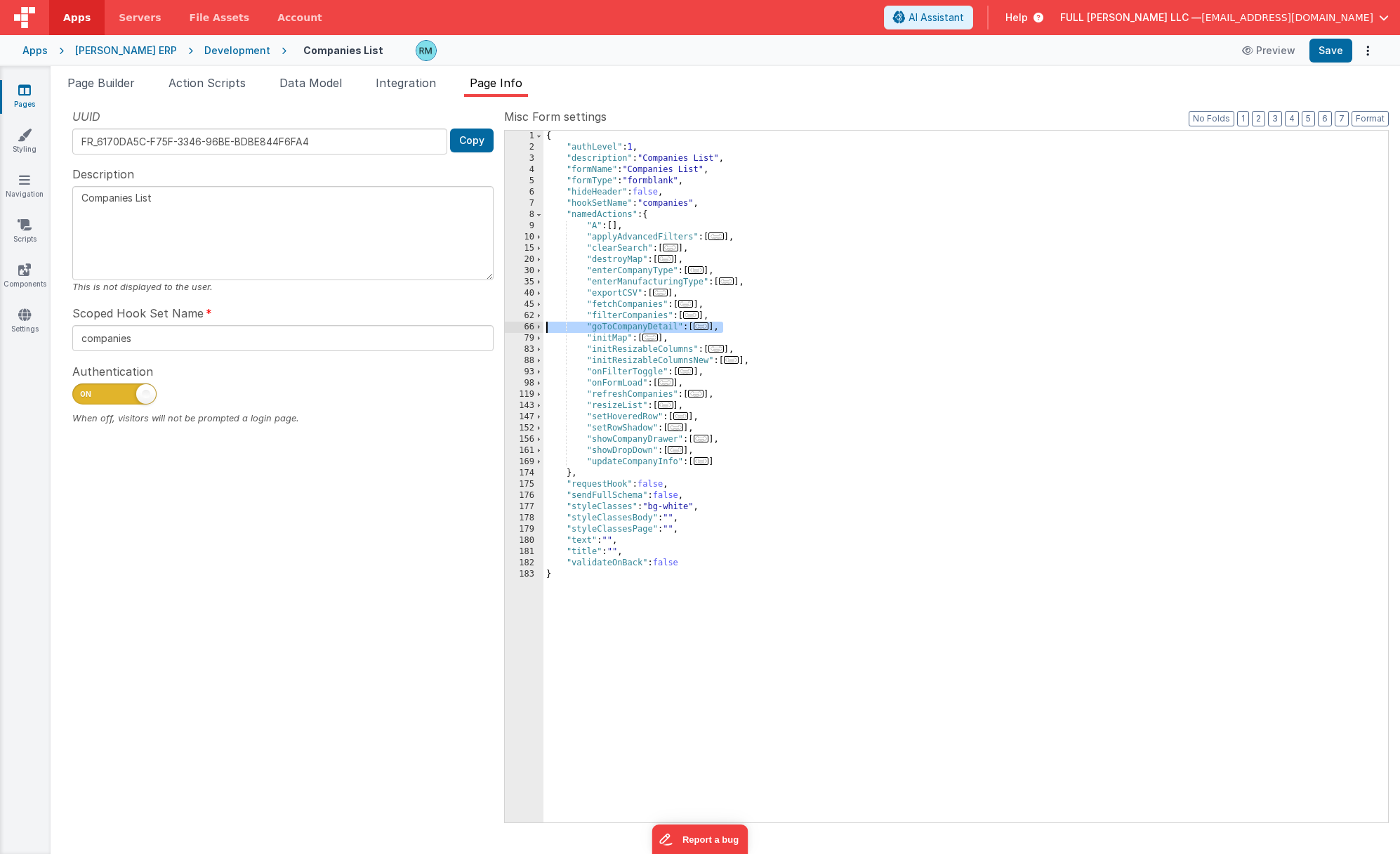
drag, startPoint x: 775, startPoint y: 327, endPoint x: 533, endPoint y: 329, distance: 242.0
click at [533, 329] on div "1 2 3 4 5 6 7 8 9 10 15 20 30 35 40 45 62 66 79 83 88 93 98 119 143 147 152 156…" at bounding box center [946, 476] width 884 height 693
click at [20, 94] on icon at bounding box center [24, 90] width 13 height 14
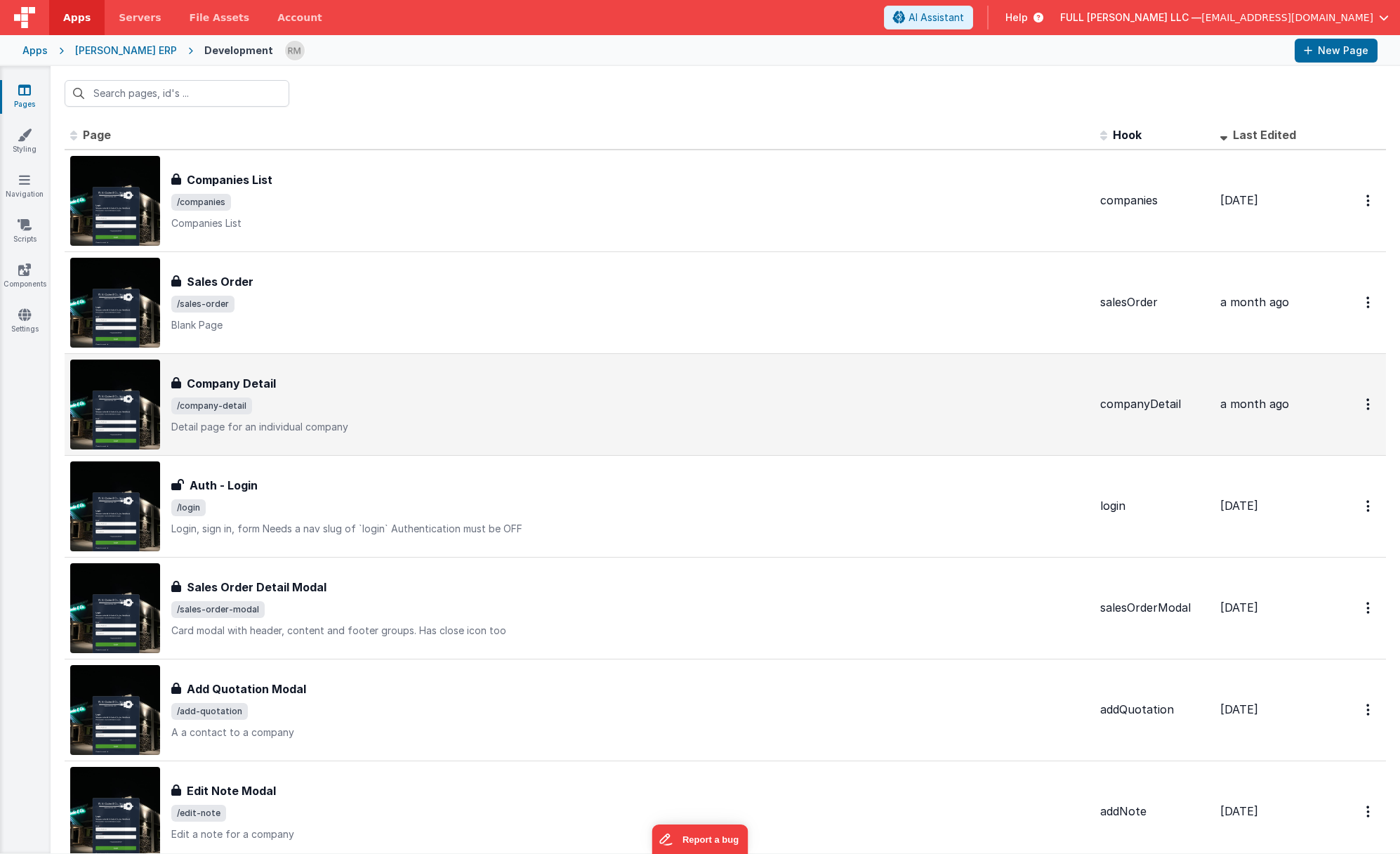
click at [484, 404] on span "/company-detail" at bounding box center [630, 406] width 918 height 17
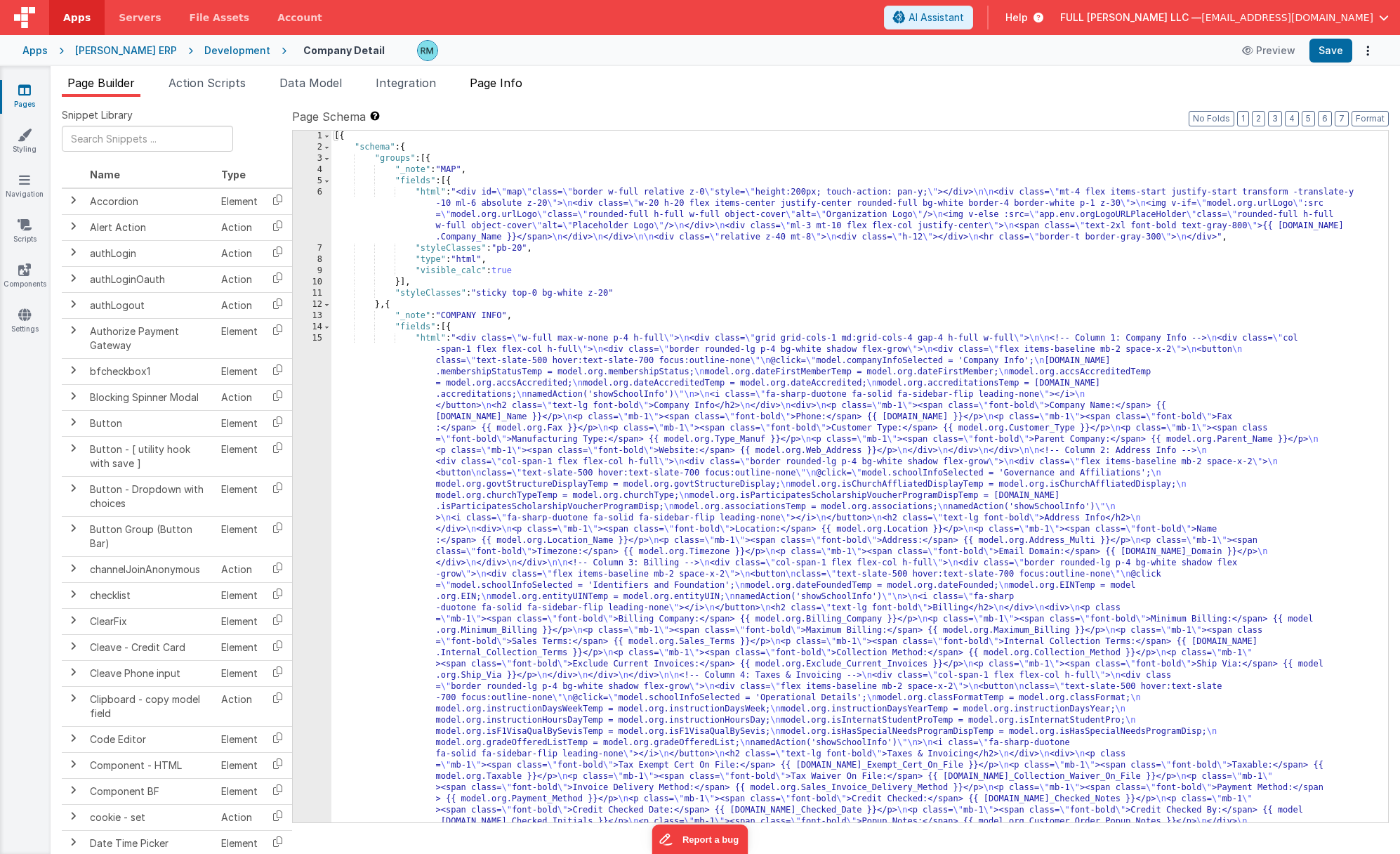
click at [493, 79] on span "Page Info" at bounding box center [495, 83] width 52 height 14
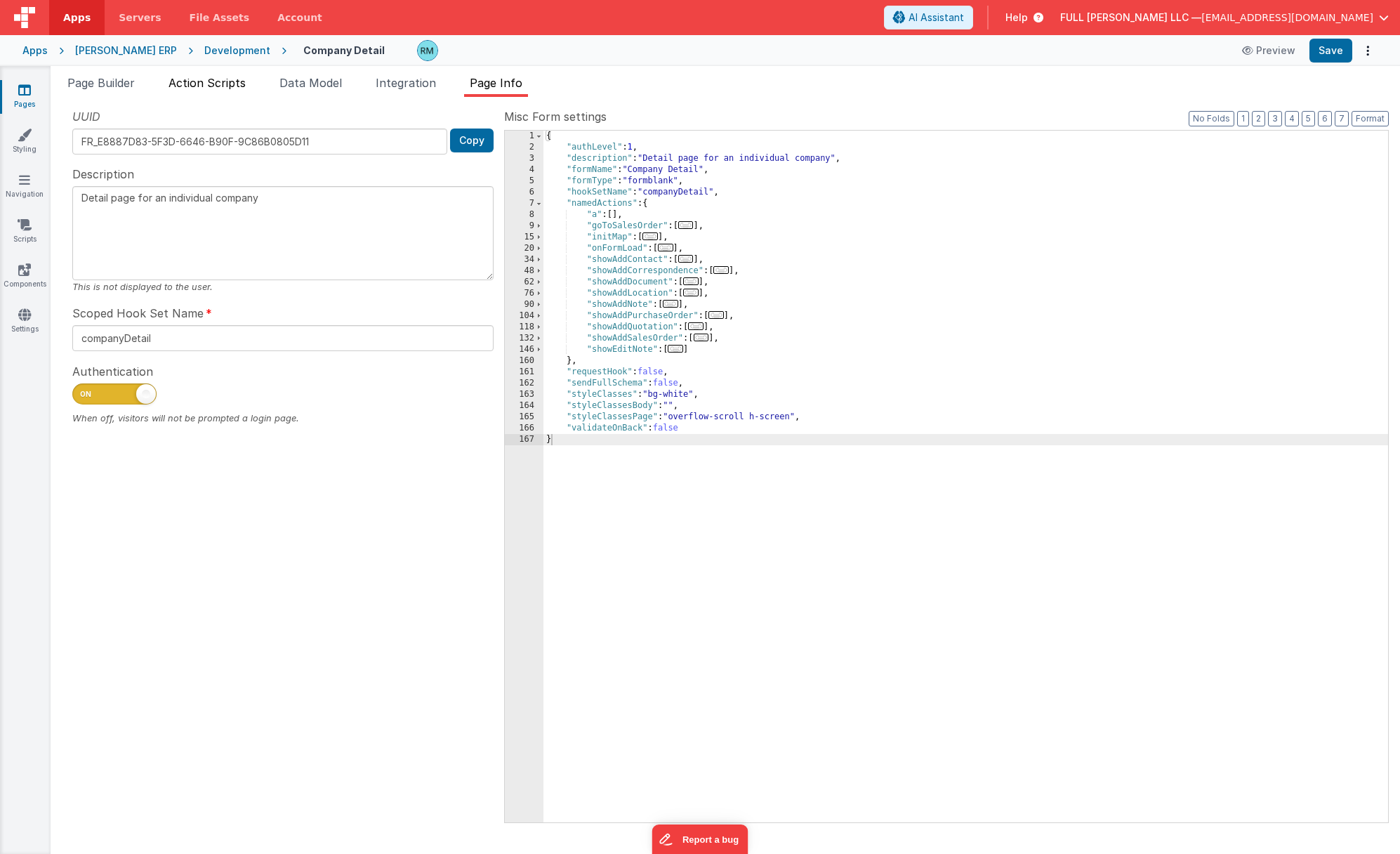
click at [221, 84] on span "Action Scripts" at bounding box center [206, 83] width 77 height 14
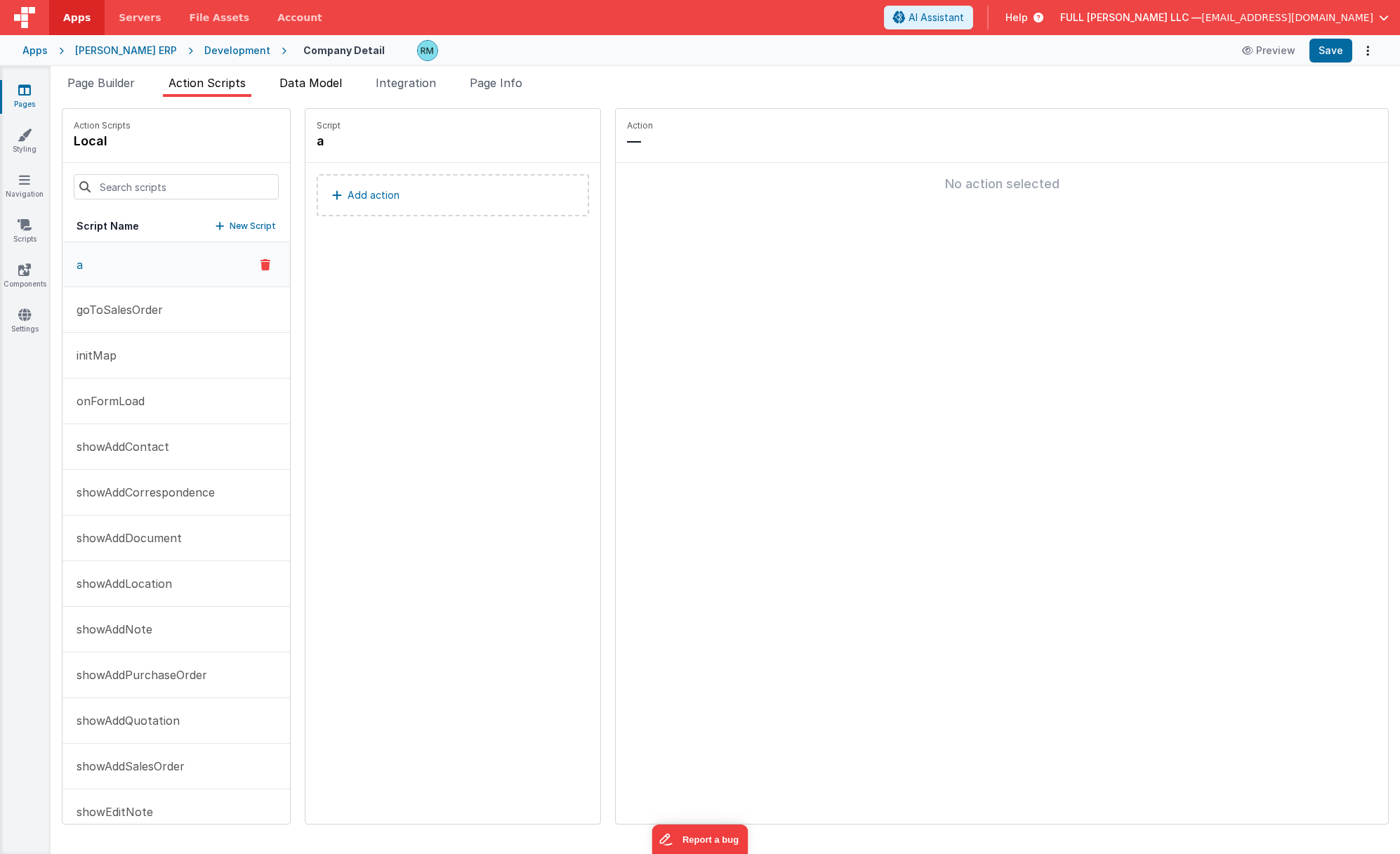
click at [297, 93] on li "Data Model" at bounding box center [310, 86] width 74 height 23
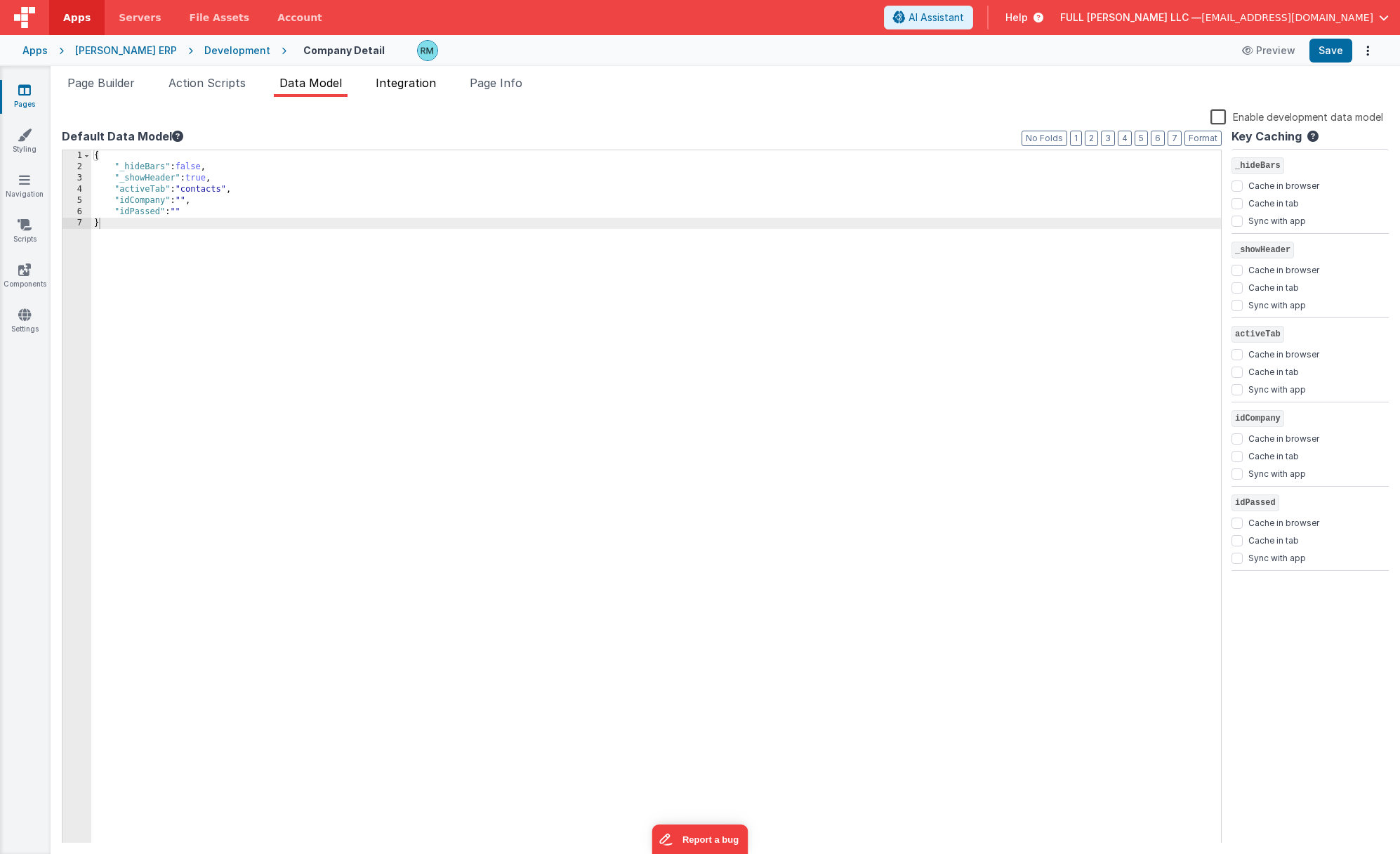
click at [390, 90] on li "Integration" at bounding box center [406, 86] width 72 height 23
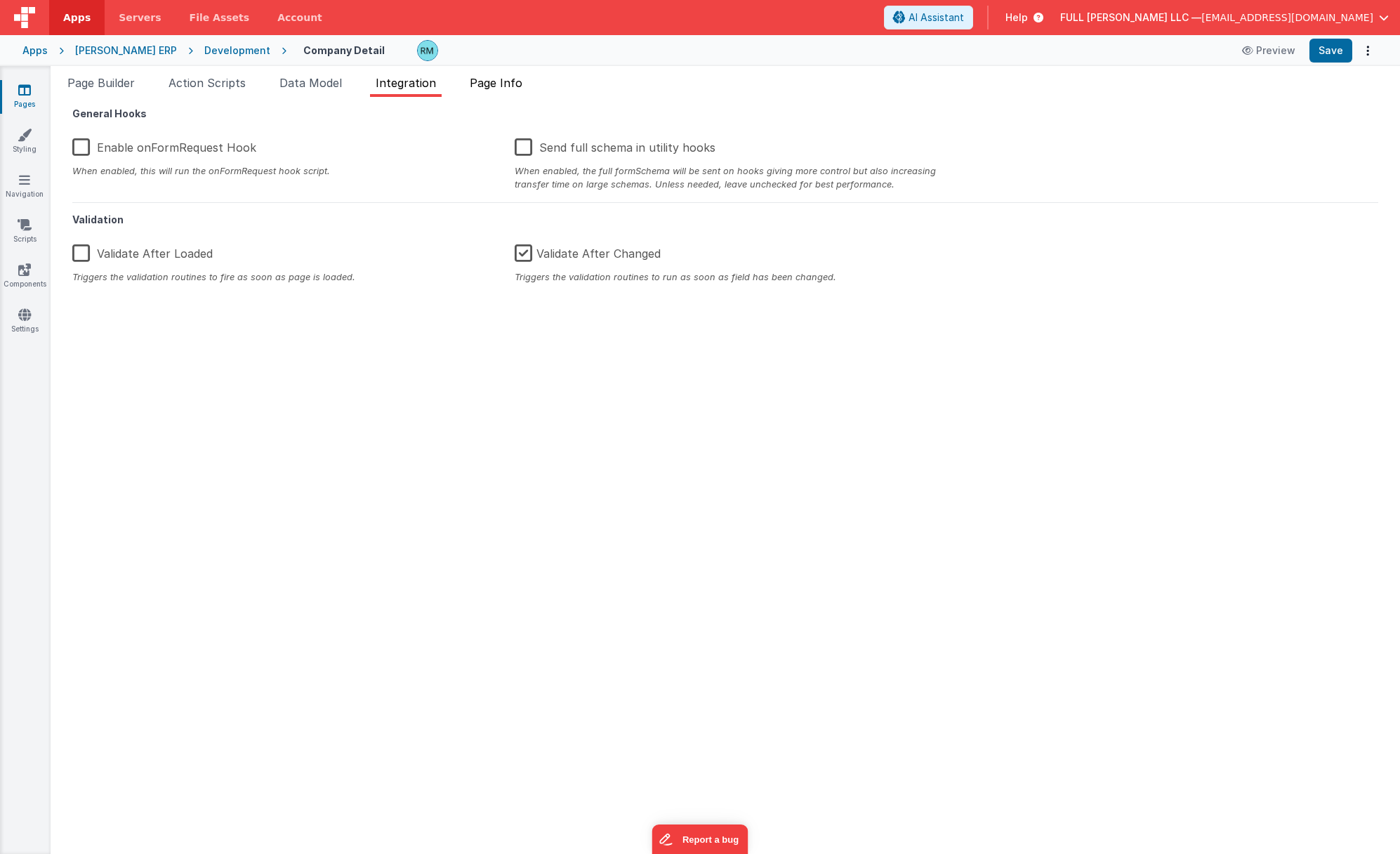
click at [495, 86] on span "Page Info" at bounding box center [495, 83] width 52 height 14
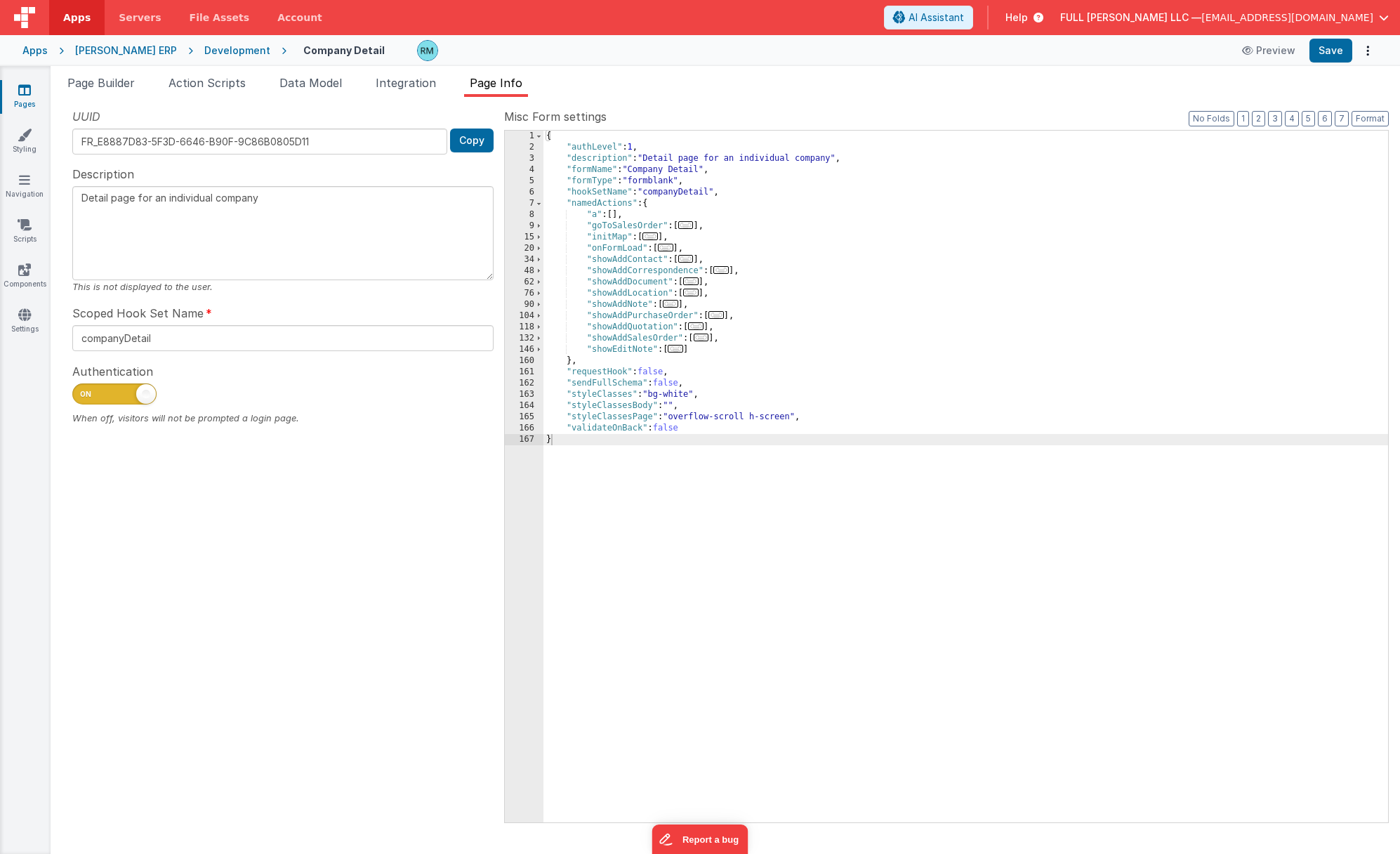
click at [671, 249] on span "..." at bounding box center [665, 247] width 15 height 8
